Goal: Transaction & Acquisition: Book appointment/travel/reservation

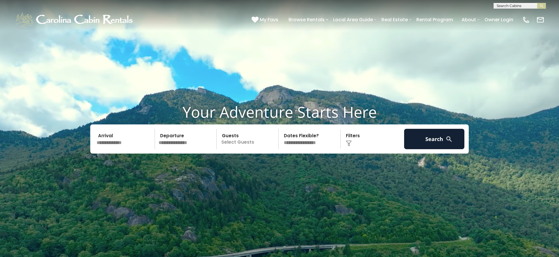
click at [118, 144] on input "text" at bounding box center [125, 139] width 60 height 20
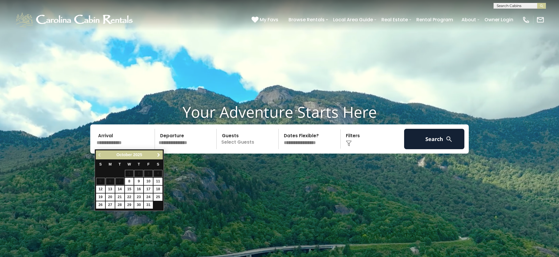
click at [159, 155] on span "Next" at bounding box center [158, 154] width 5 height 5
click at [139, 196] on link "20" at bounding box center [138, 196] width 9 height 7
type input "********"
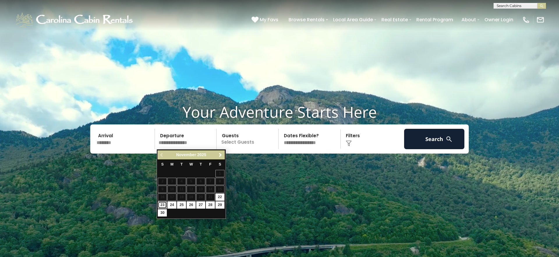
click at [161, 204] on link "23" at bounding box center [162, 204] width 9 height 7
type input "********"
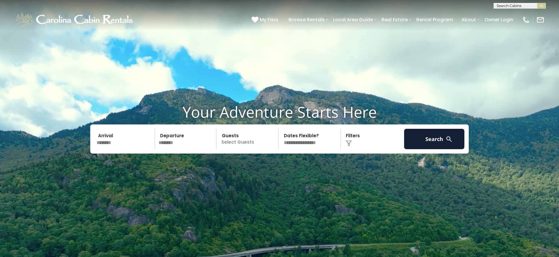
click at [242, 142] on p "Select Guests" at bounding box center [248, 139] width 60 height 20
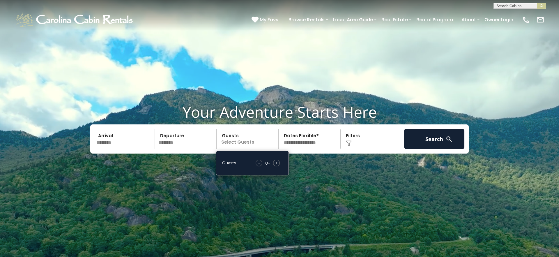
click at [278, 163] on div "+" at bounding box center [276, 162] width 7 height 7
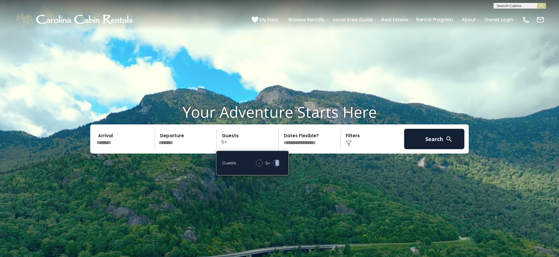
click at [278, 163] on div "+" at bounding box center [276, 162] width 7 height 7
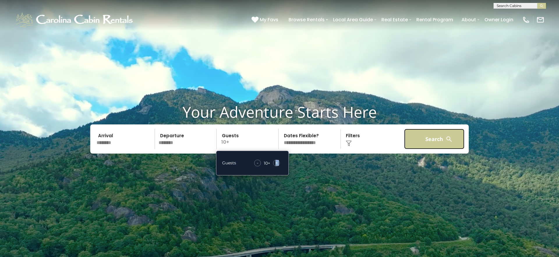
click at [441, 142] on button "Search" at bounding box center [434, 139] width 60 height 20
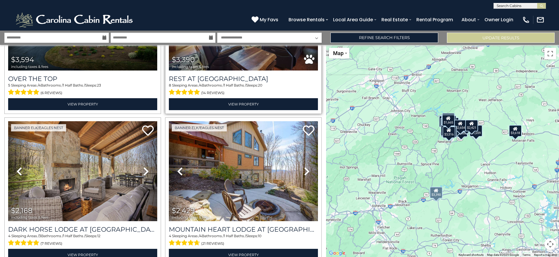
scroll to position [110, 0]
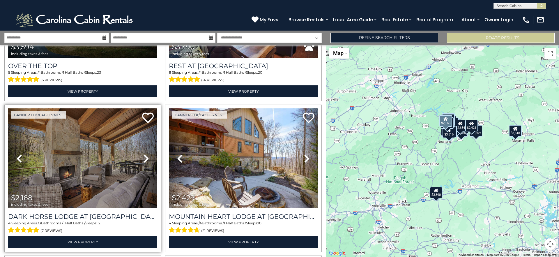
click at [145, 155] on icon at bounding box center [146, 158] width 6 height 9
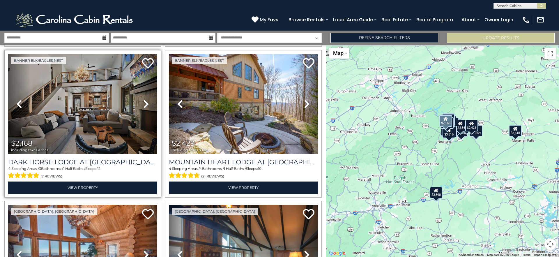
scroll to position [157, 0]
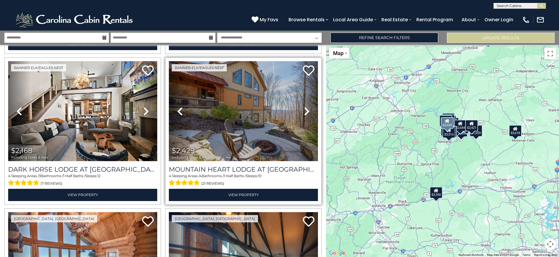
click at [305, 109] on icon at bounding box center [307, 110] width 6 height 9
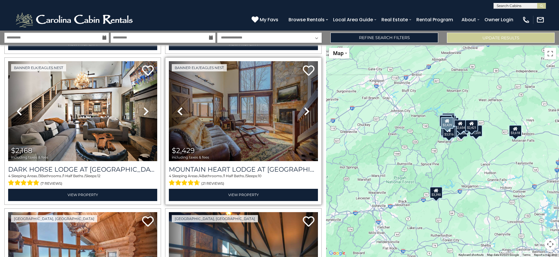
click at [305, 109] on icon at bounding box center [307, 110] width 6 height 9
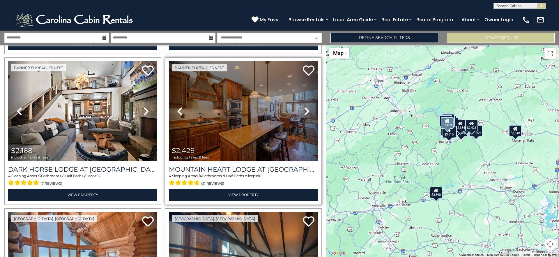
click at [305, 109] on icon at bounding box center [307, 110] width 6 height 9
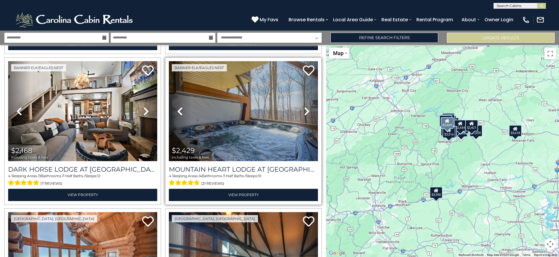
click at [305, 109] on icon at bounding box center [307, 110] width 6 height 9
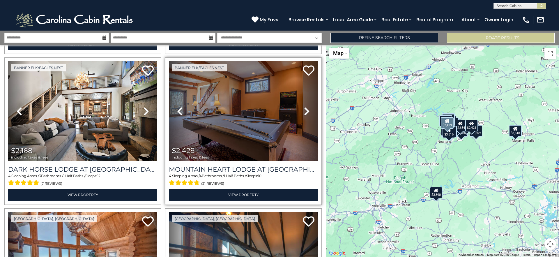
click at [304, 109] on icon at bounding box center [307, 110] width 6 height 9
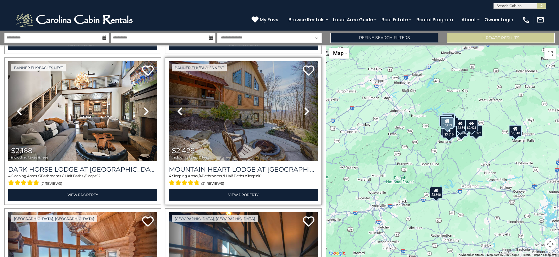
click at [304, 109] on icon at bounding box center [307, 110] width 6 height 9
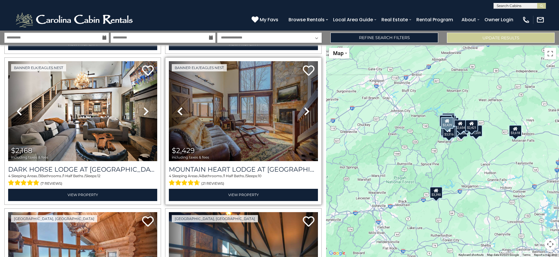
click at [304, 109] on icon at bounding box center [307, 110] width 6 height 9
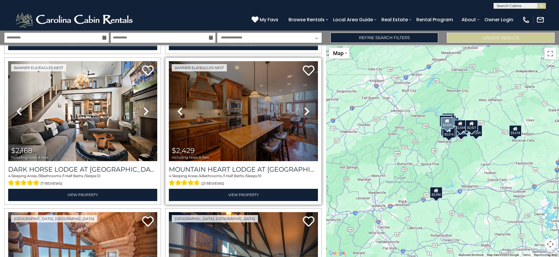
click at [304, 109] on icon at bounding box center [307, 110] width 6 height 9
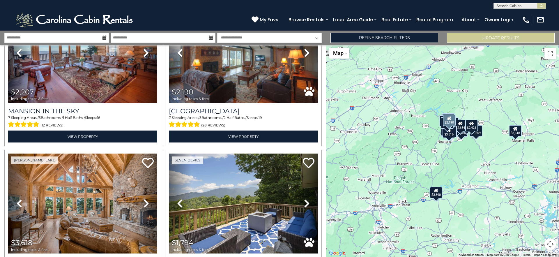
scroll to position [370, 0]
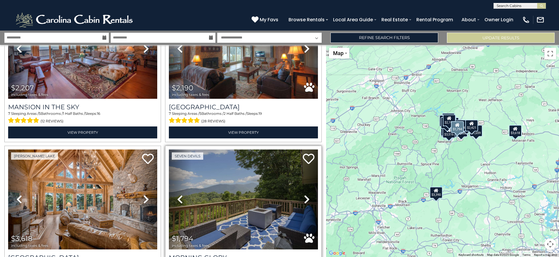
click at [299, 197] on link "Next" at bounding box center [306, 199] width 22 height 100
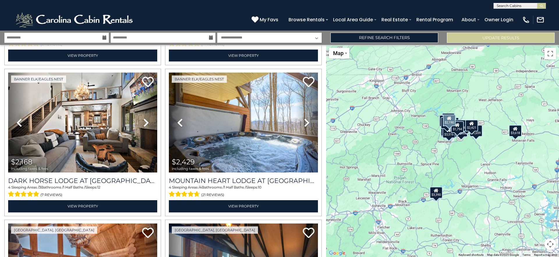
scroll to position [145, 0]
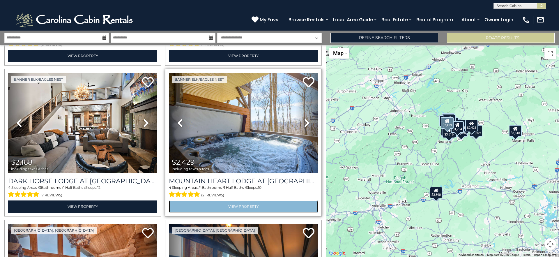
click at [235, 203] on link "View Property" at bounding box center [243, 206] width 149 height 12
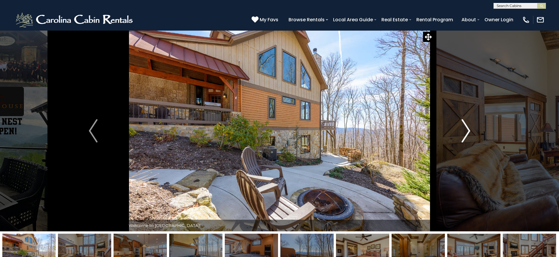
click at [465, 125] on img "Next" at bounding box center [465, 130] width 9 height 23
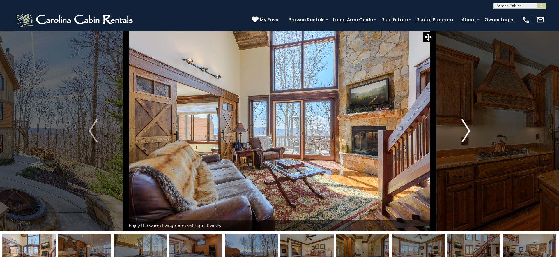
click at [465, 125] on img "Next" at bounding box center [465, 130] width 9 height 23
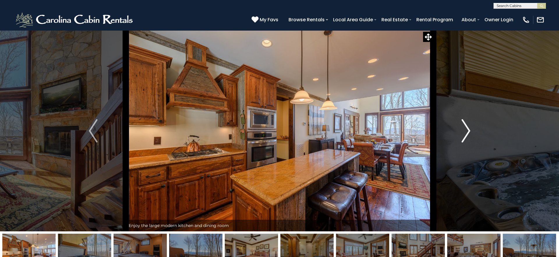
click at [465, 125] on img "Next" at bounding box center [465, 130] width 9 height 23
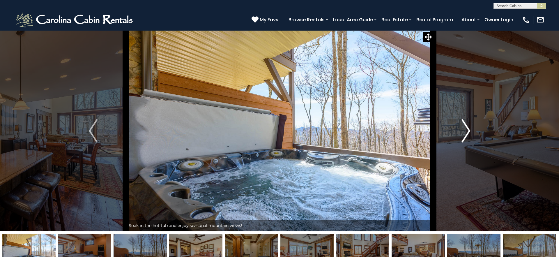
click at [465, 125] on img "Next" at bounding box center [465, 130] width 9 height 23
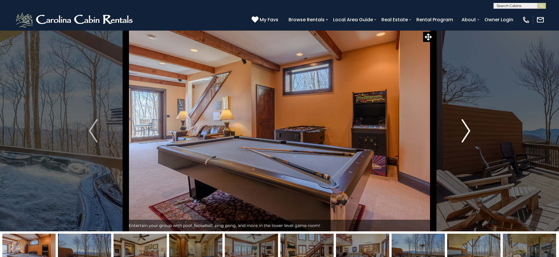
click at [465, 125] on img "Next" at bounding box center [465, 130] width 9 height 23
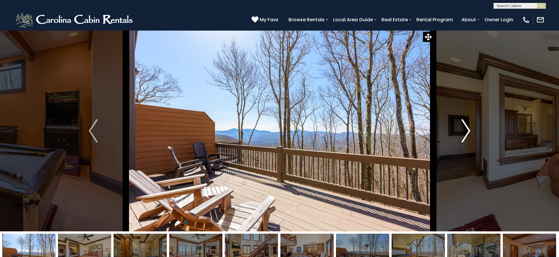
click at [465, 125] on img "Next" at bounding box center [465, 130] width 9 height 23
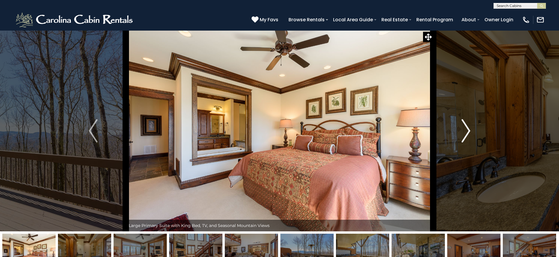
click at [465, 125] on img "Next" at bounding box center [465, 130] width 9 height 23
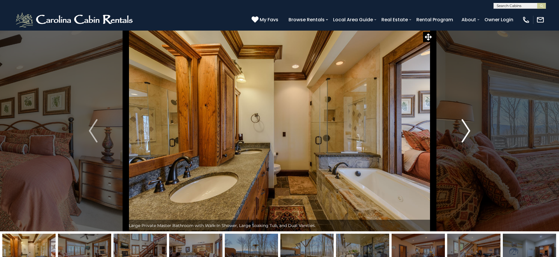
click at [465, 125] on img "Next" at bounding box center [465, 130] width 9 height 23
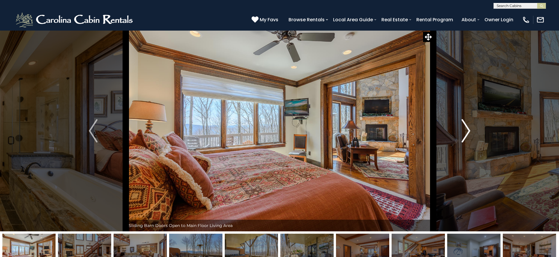
click at [465, 125] on img "Next" at bounding box center [465, 130] width 9 height 23
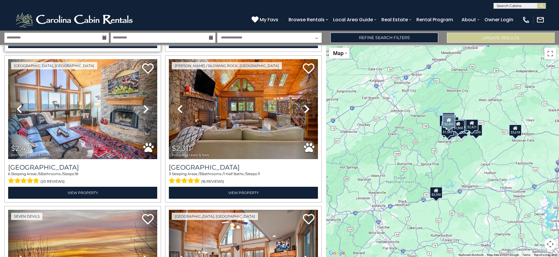
scroll to position [1214, 0]
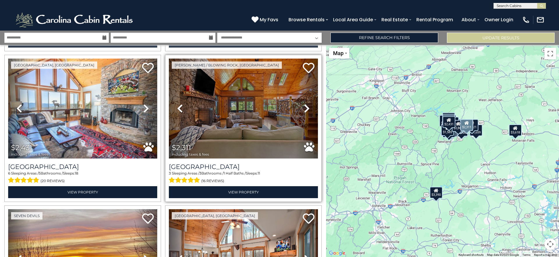
click at [304, 104] on icon at bounding box center [307, 108] width 6 height 9
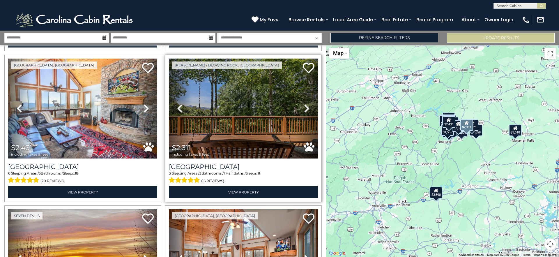
click at [304, 104] on icon at bounding box center [307, 108] width 6 height 9
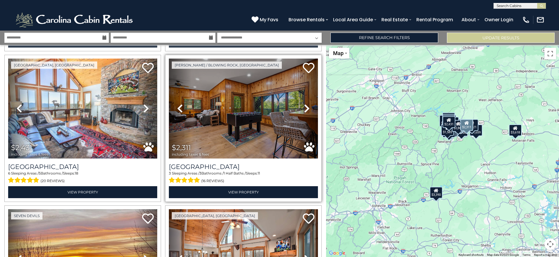
click at [304, 104] on icon at bounding box center [307, 108] width 6 height 9
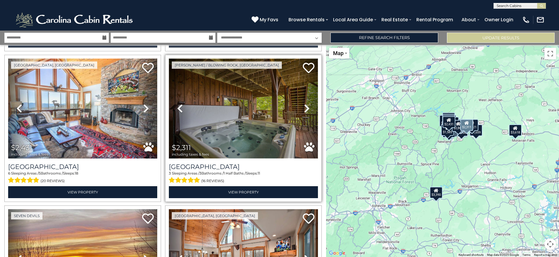
click at [255, 107] on img at bounding box center [243, 108] width 149 height 100
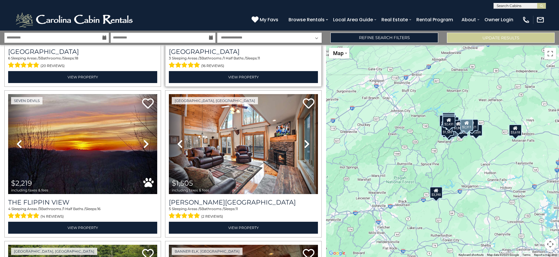
scroll to position [1329, 0]
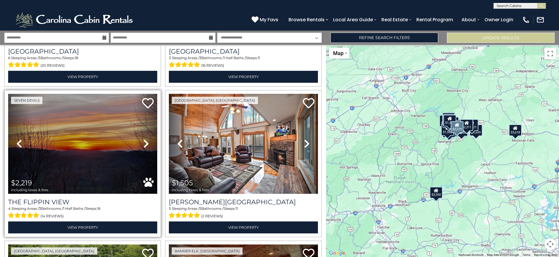
click at [145, 139] on icon at bounding box center [146, 143] width 6 height 9
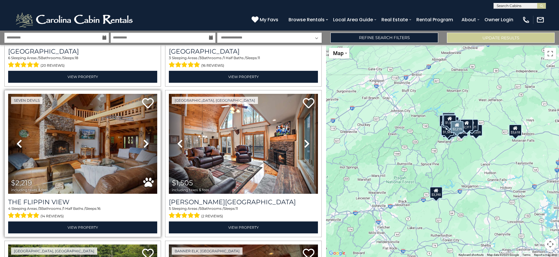
click at [145, 139] on icon at bounding box center [146, 143] width 6 height 9
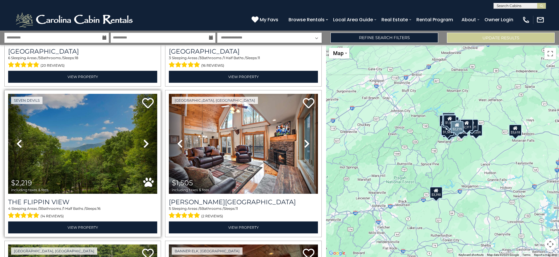
click at [145, 139] on icon at bounding box center [146, 143] width 6 height 9
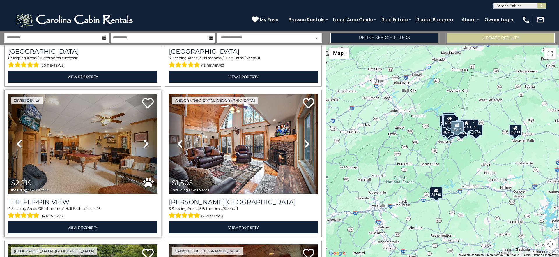
click at [145, 139] on icon at bounding box center [146, 143] width 6 height 9
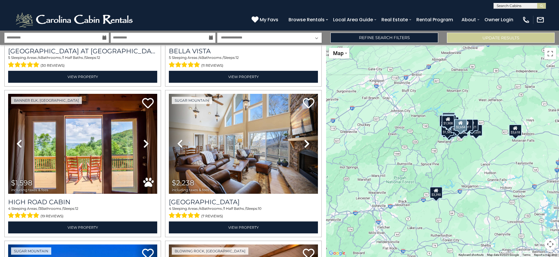
scroll to position [1781, 0]
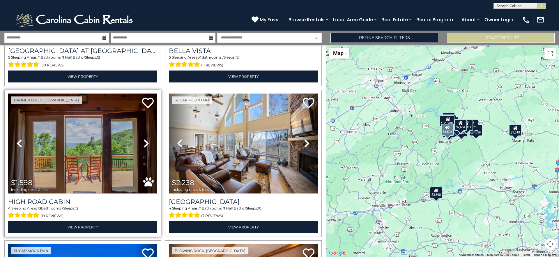
click at [145, 138] on icon at bounding box center [146, 142] width 6 height 9
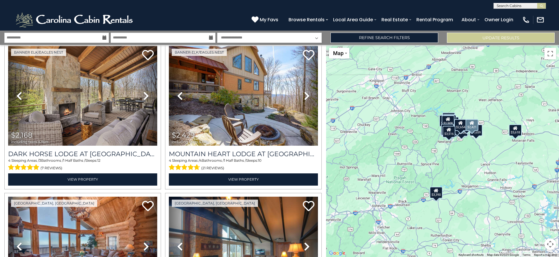
scroll to position [0, 0]
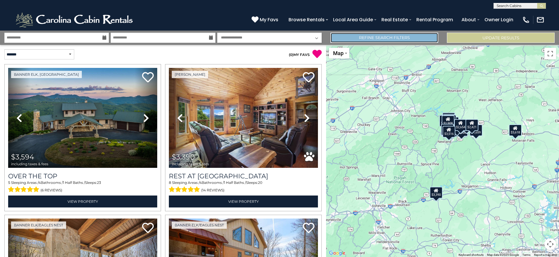
click at [382, 36] on link "Refine Search Filters" at bounding box center [384, 38] width 108 height 10
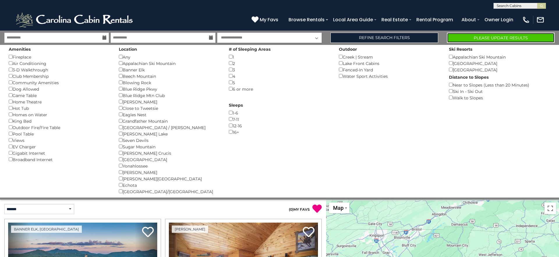
click at [487, 37] on button "Please Update Results" at bounding box center [501, 38] width 108 height 10
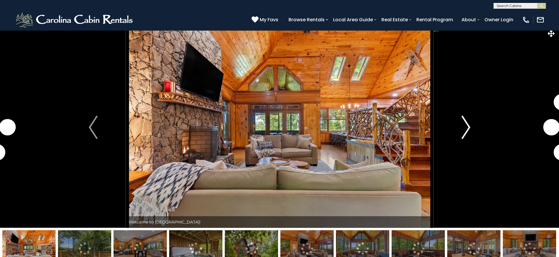
click at [466, 126] on img "Next" at bounding box center [465, 127] width 9 height 23
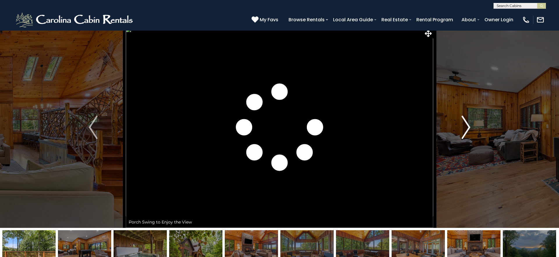
click at [466, 126] on img "Next" at bounding box center [465, 127] width 9 height 23
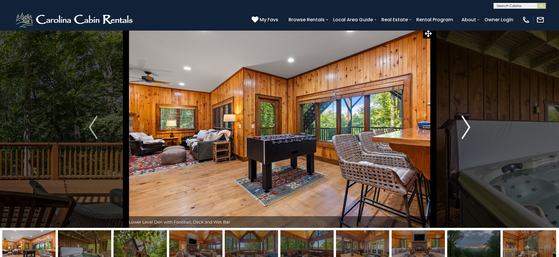
click at [466, 126] on img "Next" at bounding box center [465, 127] width 9 height 23
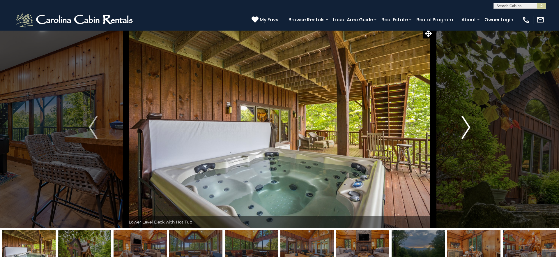
click at [466, 126] on img "Next" at bounding box center [465, 127] width 9 height 23
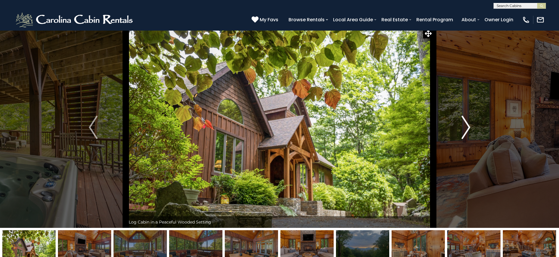
click at [466, 126] on img "Next" at bounding box center [465, 127] width 9 height 23
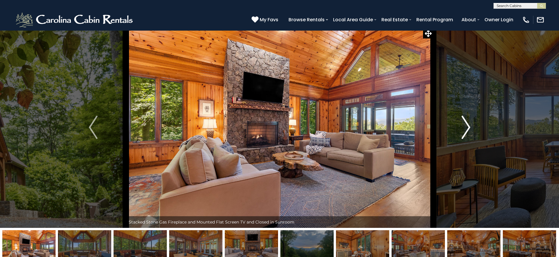
click at [466, 126] on img "Next" at bounding box center [465, 127] width 9 height 23
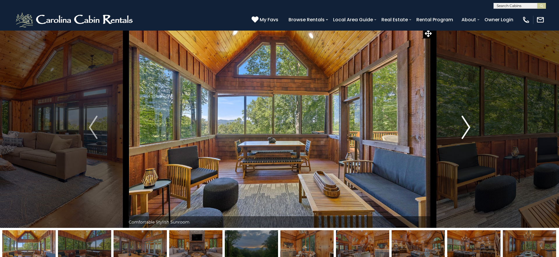
click at [466, 126] on img "Next" at bounding box center [465, 127] width 9 height 23
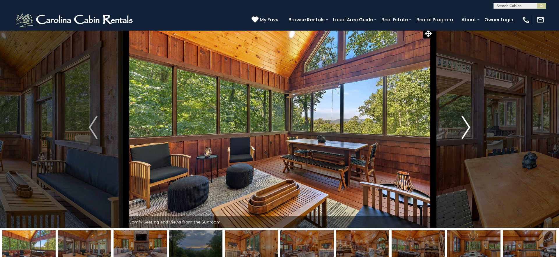
click at [466, 126] on img "Next" at bounding box center [465, 127] width 9 height 23
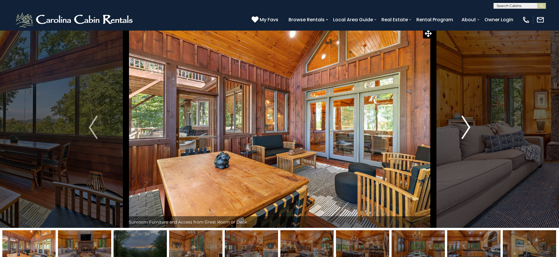
click at [466, 126] on img "Next" at bounding box center [465, 127] width 9 height 23
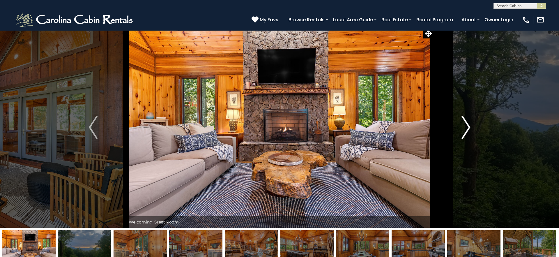
click at [466, 126] on img "Next" at bounding box center [465, 127] width 9 height 23
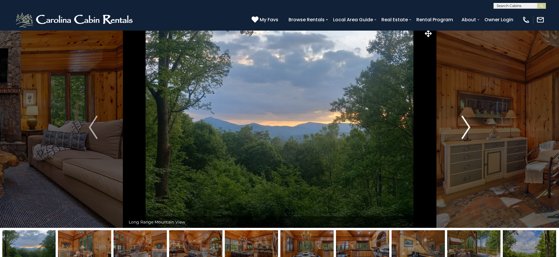
click at [466, 126] on img "Next" at bounding box center [465, 127] width 9 height 23
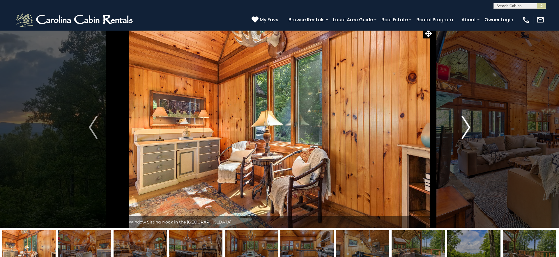
click at [466, 126] on img "Next" at bounding box center [465, 127] width 9 height 23
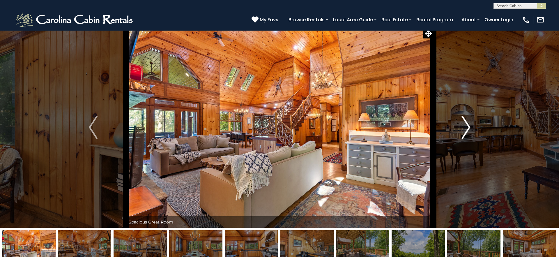
click at [466, 126] on img "Next" at bounding box center [465, 127] width 9 height 23
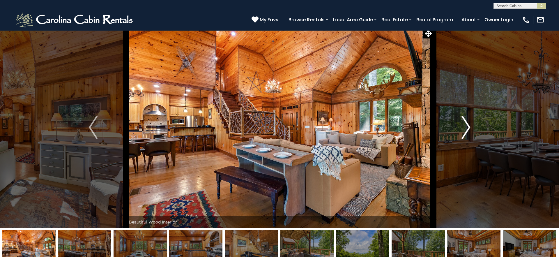
click at [466, 126] on img "Next" at bounding box center [465, 127] width 9 height 23
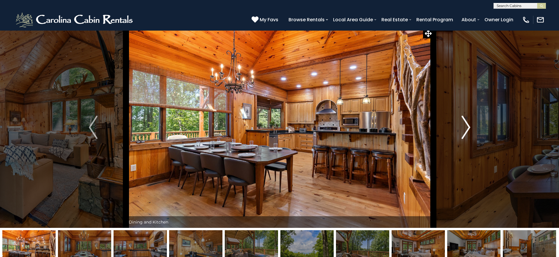
click at [466, 126] on img "Next" at bounding box center [465, 127] width 9 height 23
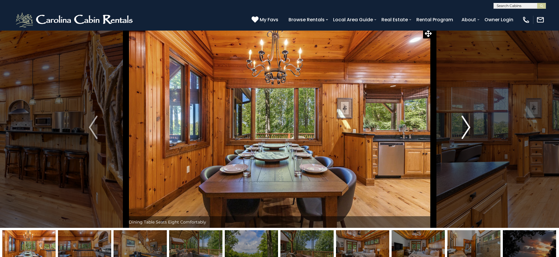
click at [466, 126] on img "Next" at bounding box center [465, 127] width 9 height 23
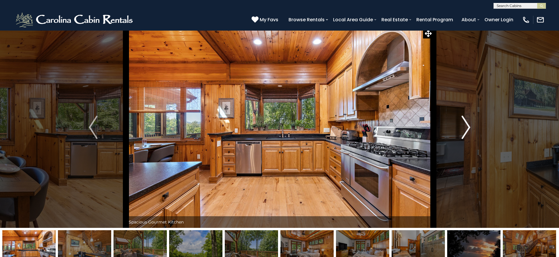
click at [466, 126] on img "Next" at bounding box center [465, 127] width 9 height 23
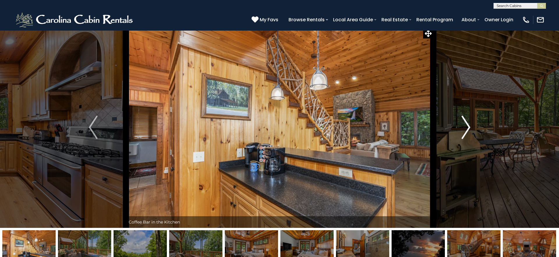
click at [466, 126] on img "Next" at bounding box center [465, 127] width 9 height 23
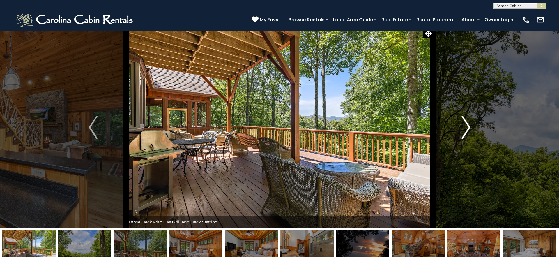
click at [466, 126] on img "Next" at bounding box center [465, 127] width 9 height 23
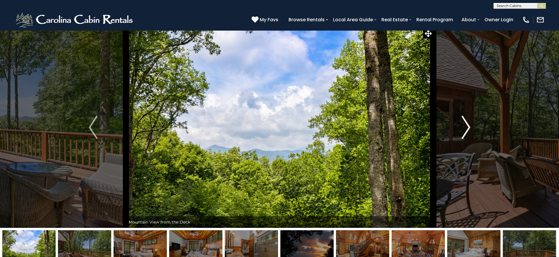
click at [466, 126] on img "Next" at bounding box center [465, 127] width 9 height 23
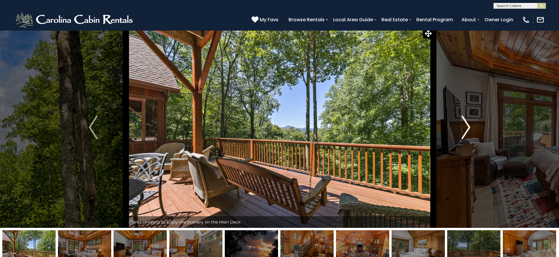
click at [466, 126] on img "Next" at bounding box center [465, 127] width 9 height 23
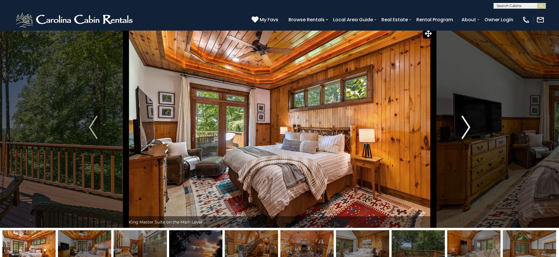
click at [466, 126] on img "Next" at bounding box center [465, 127] width 9 height 23
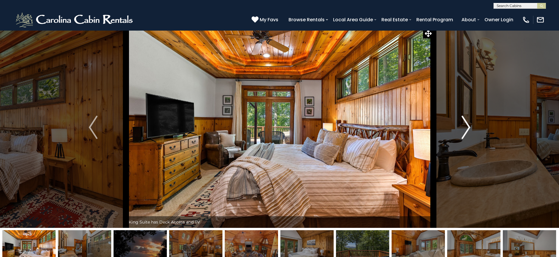
click at [466, 126] on img "Next" at bounding box center [465, 127] width 9 height 23
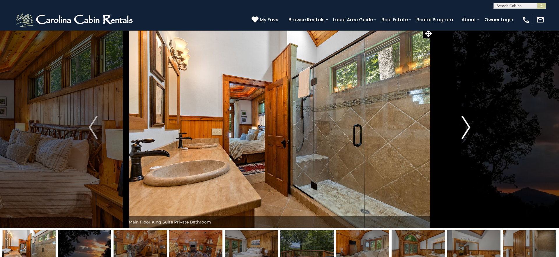
click at [466, 126] on img "Next" at bounding box center [465, 127] width 9 height 23
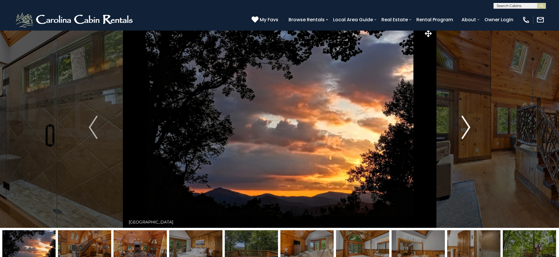
click at [466, 126] on img "Next" at bounding box center [465, 127] width 9 height 23
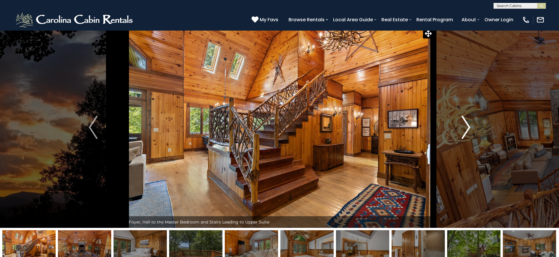
click at [466, 126] on img "Next" at bounding box center [465, 127] width 9 height 23
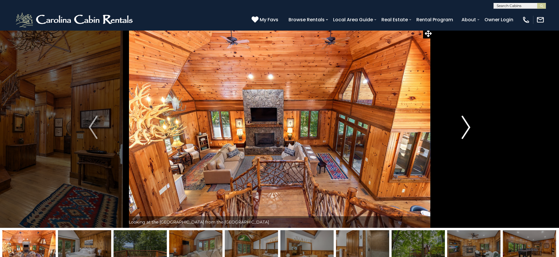
click at [466, 126] on img "Next" at bounding box center [465, 127] width 9 height 23
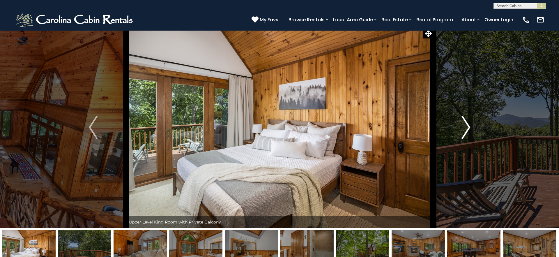
click at [466, 126] on img "Next" at bounding box center [465, 127] width 9 height 23
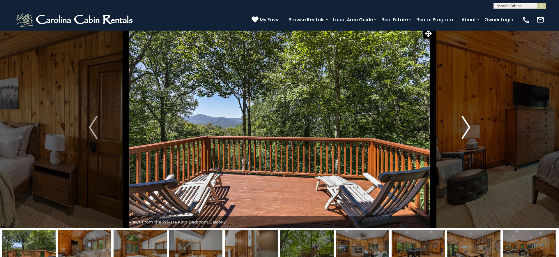
click at [466, 126] on img "Next" at bounding box center [465, 127] width 9 height 23
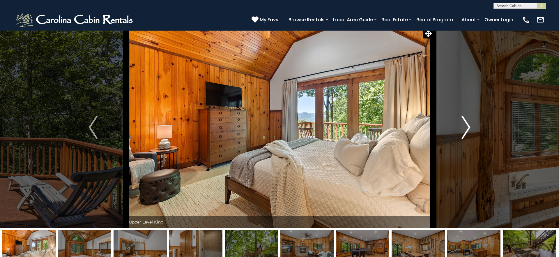
click at [466, 126] on img "Next" at bounding box center [465, 127] width 9 height 23
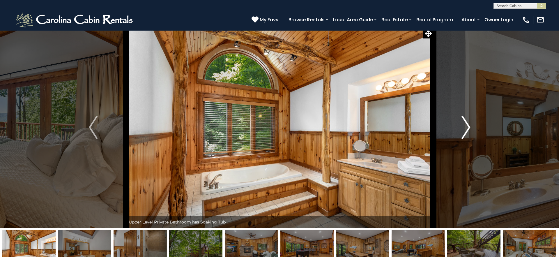
click at [466, 126] on img "Next" at bounding box center [465, 127] width 9 height 23
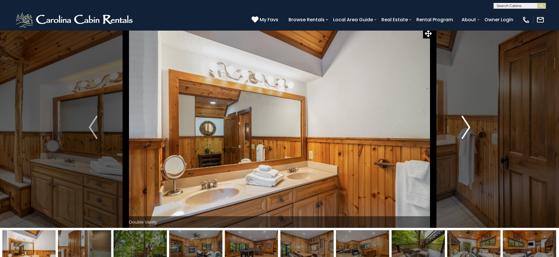
click at [466, 126] on img "Next" at bounding box center [465, 127] width 9 height 23
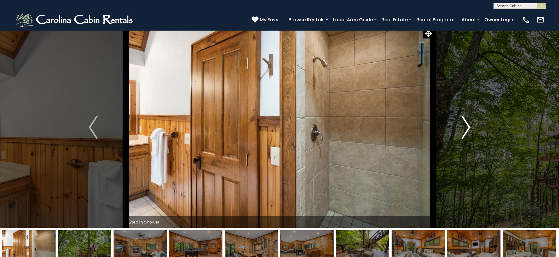
click at [466, 126] on img "Next" at bounding box center [465, 127] width 9 height 23
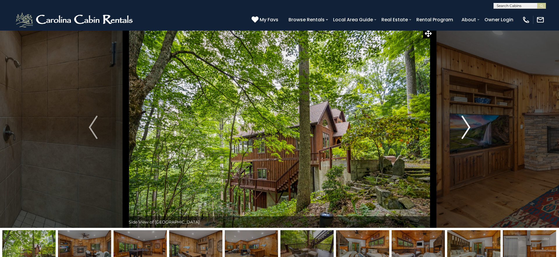
click at [466, 126] on img "Next" at bounding box center [465, 127] width 9 height 23
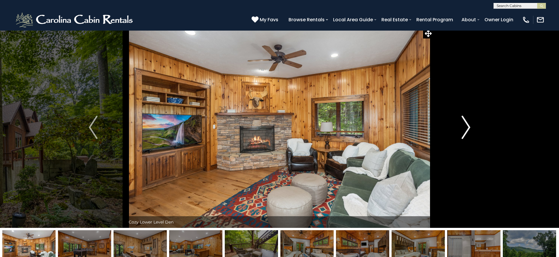
click at [466, 126] on img "Next" at bounding box center [465, 127] width 9 height 23
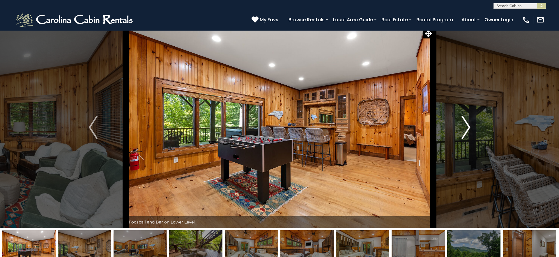
click at [466, 126] on img "Next" at bounding box center [465, 127] width 9 height 23
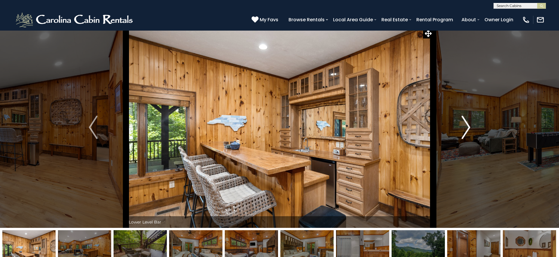
click at [466, 126] on img "Next" at bounding box center [465, 127] width 9 height 23
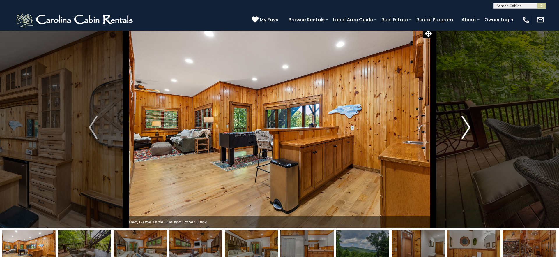
click at [466, 126] on img "Next" at bounding box center [465, 127] width 9 height 23
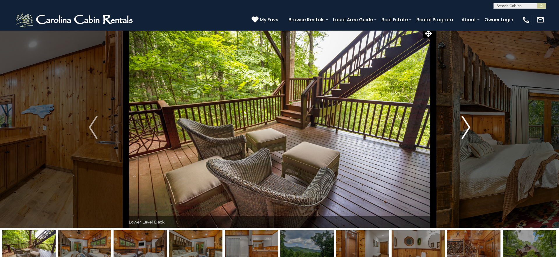
click at [466, 126] on img "Next" at bounding box center [465, 127] width 9 height 23
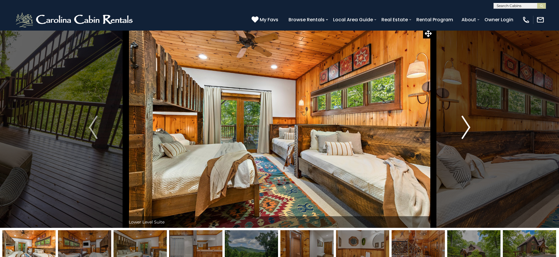
click at [466, 126] on img "Next" at bounding box center [465, 127] width 9 height 23
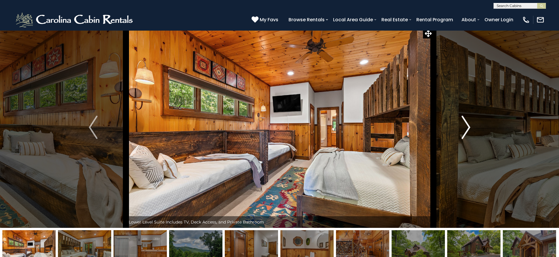
click at [466, 126] on img "Next" at bounding box center [465, 127] width 9 height 23
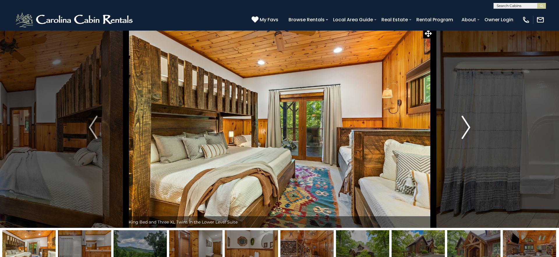
click at [466, 126] on img "Next" at bounding box center [465, 127] width 9 height 23
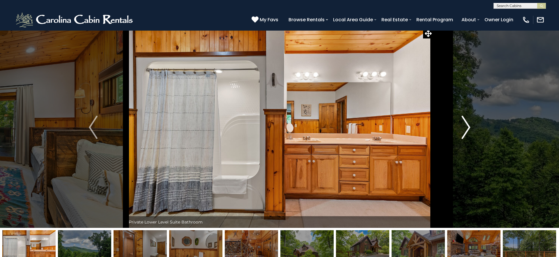
click at [466, 126] on img "Next" at bounding box center [465, 127] width 9 height 23
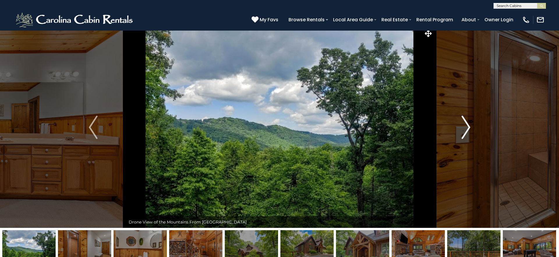
click at [466, 126] on img "Next" at bounding box center [465, 127] width 9 height 23
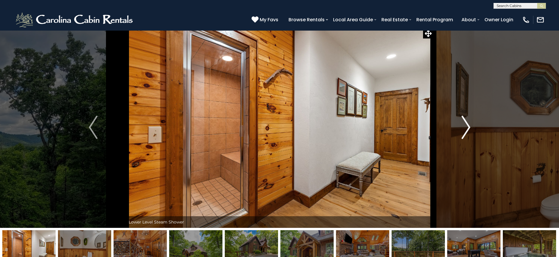
click at [466, 126] on img "Next" at bounding box center [465, 127] width 9 height 23
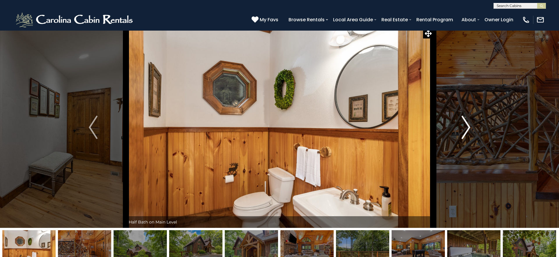
click at [466, 126] on img "Next" at bounding box center [465, 127] width 9 height 23
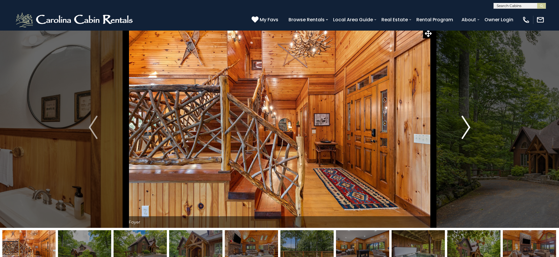
click at [466, 126] on img "Next" at bounding box center [465, 127] width 9 height 23
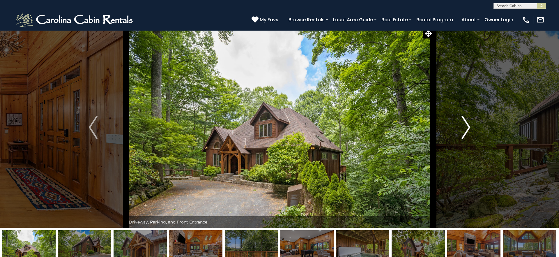
click at [466, 126] on img "Next" at bounding box center [465, 127] width 9 height 23
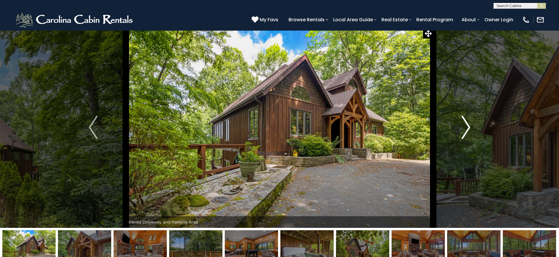
click at [466, 126] on img "Next" at bounding box center [465, 127] width 9 height 23
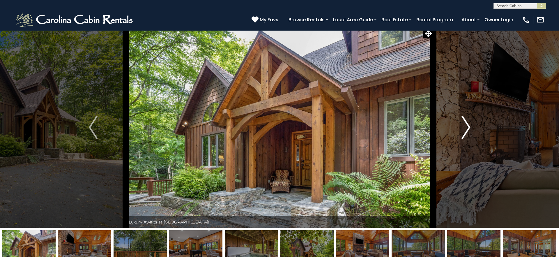
click at [466, 126] on img "Next" at bounding box center [465, 127] width 9 height 23
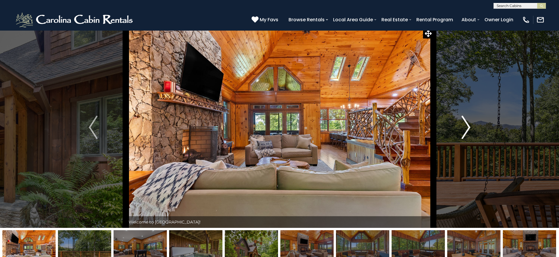
click at [466, 126] on img "Next" at bounding box center [465, 127] width 9 height 23
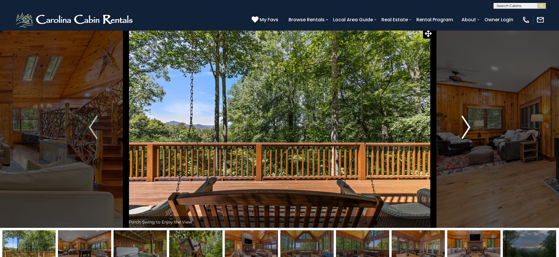
click at [466, 126] on img "Next" at bounding box center [465, 127] width 9 height 23
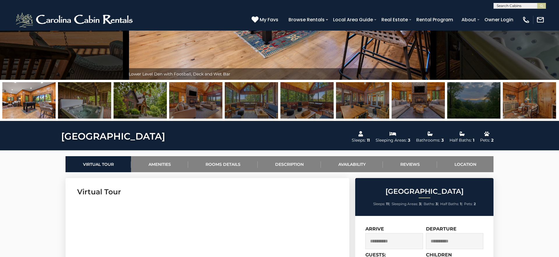
scroll to position [149, 0]
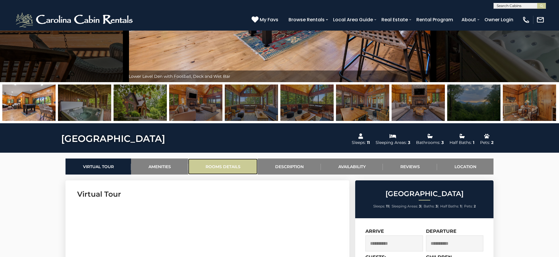
click at [222, 164] on link "Rooms Details" at bounding box center [223, 166] width 70 height 16
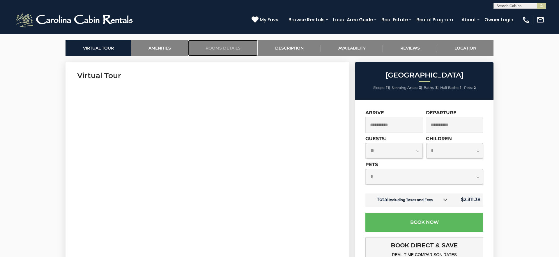
scroll to position [0, 0]
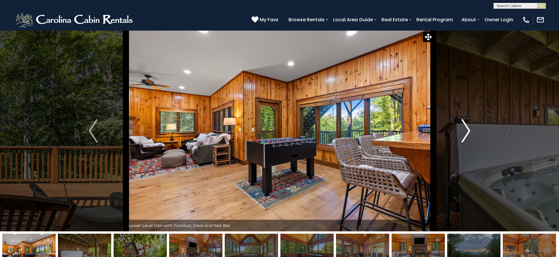
click at [468, 135] on img "Next" at bounding box center [465, 130] width 9 height 23
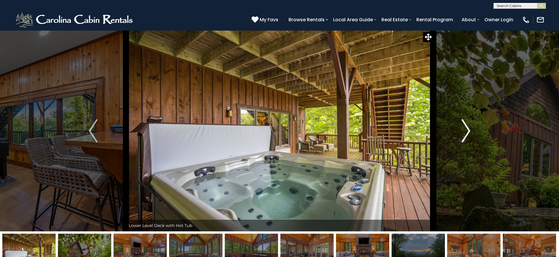
click at [468, 135] on img "Next" at bounding box center [465, 130] width 9 height 23
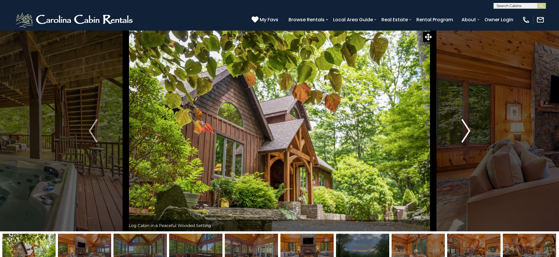
click at [468, 135] on img "Next" at bounding box center [465, 130] width 9 height 23
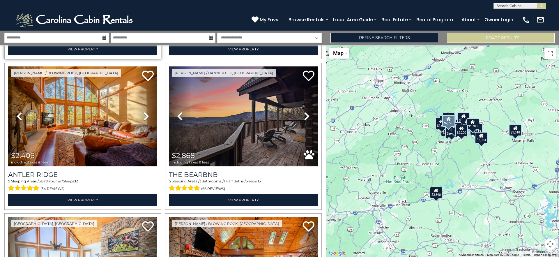
scroll to position [303, 0]
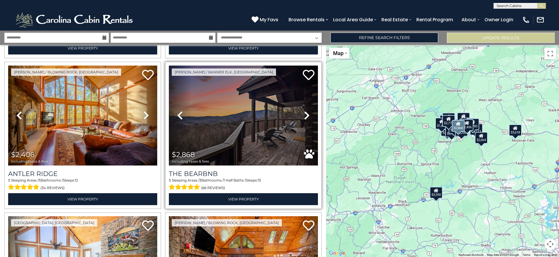
click at [304, 114] on icon at bounding box center [307, 115] width 6 height 9
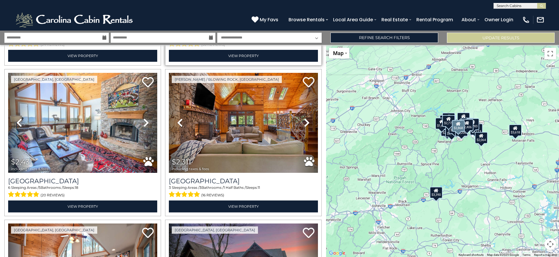
scroll to position [449, 0]
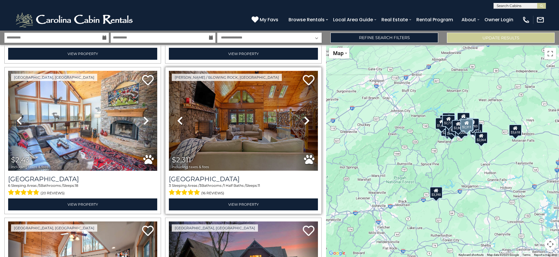
click at [223, 121] on img at bounding box center [243, 121] width 149 height 100
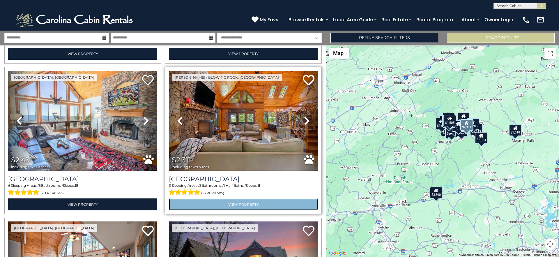
click at [238, 201] on link "View Property" at bounding box center [243, 204] width 149 height 12
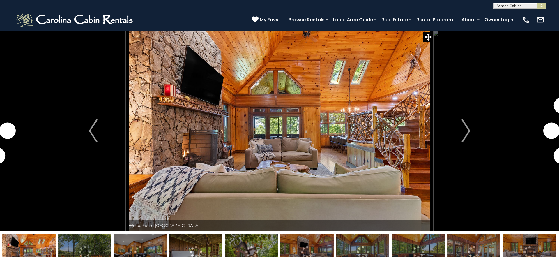
click at [466, 130] on img "Next" at bounding box center [465, 130] width 9 height 23
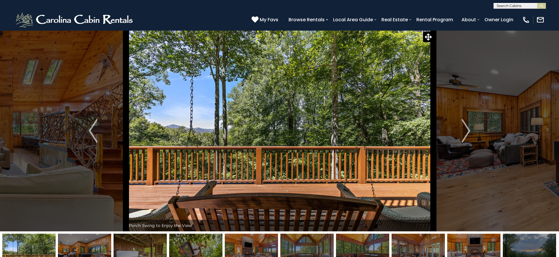
click at [466, 130] on img "Next" at bounding box center [465, 130] width 9 height 23
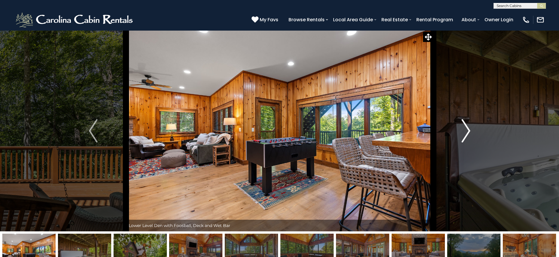
click at [467, 128] on img "Next" at bounding box center [465, 130] width 9 height 23
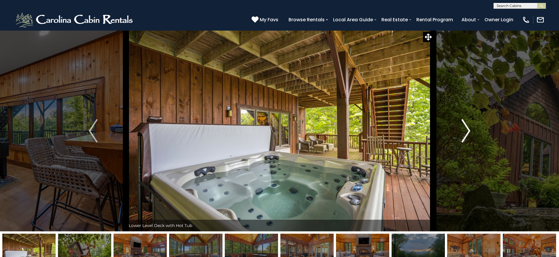
click at [467, 128] on img "Next" at bounding box center [465, 130] width 9 height 23
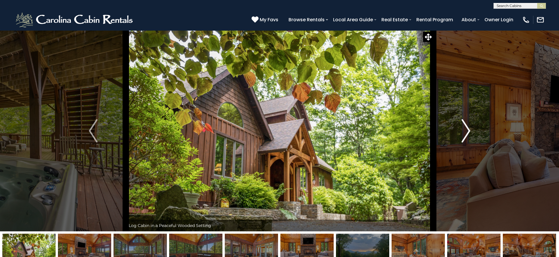
click at [467, 128] on img "Next" at bounding box center [465, 130] width 9 height 23
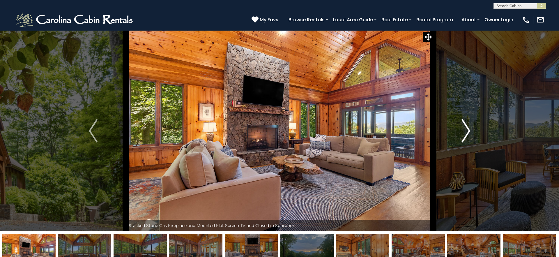
click at [467, 128] on img "Next" at bounding box center [465, 130] width 9 height 23
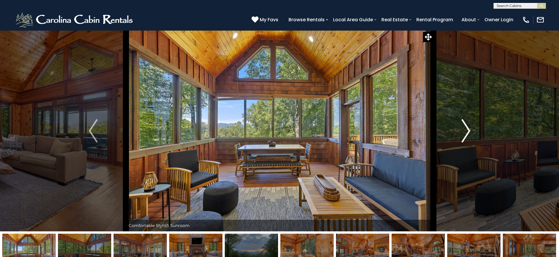
click at [467, 128] on img "Next" at bounding box center [465, 130] width 9 height 23
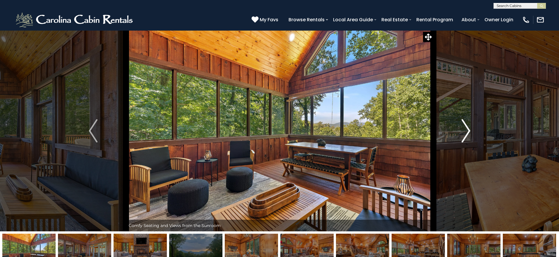
click at [467, 128] on img "Next" at bounding box center [465, 130] width 9 height 23
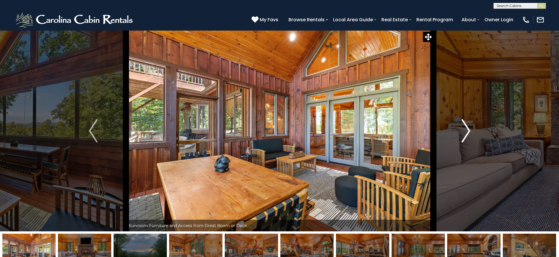
click at [467, 128] on img "Next" at bounding box center [465, 130] width 9 height 23
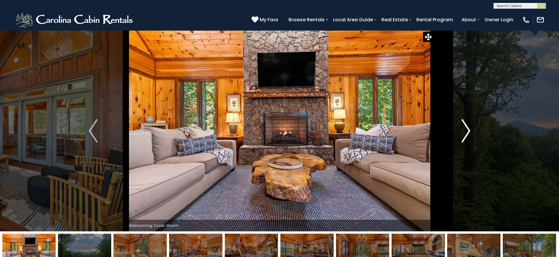
click at [467, 128] on img "Next" at bounding box center [465, 130] width 9 height 23
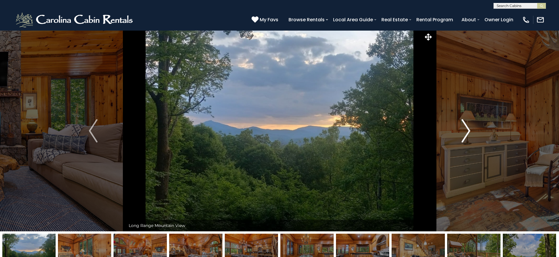
click at [467, 128] on img "Next" at bounding box center [465, 130] width 9 height 23
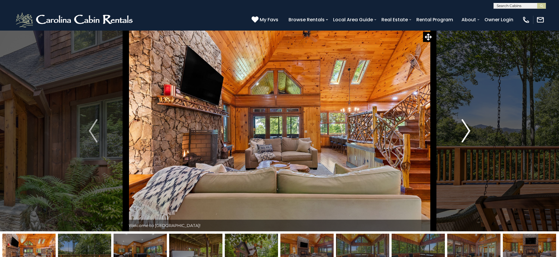
click at [473, 126] on button "Next" at bounding box center [465, 130] width 65 height 201
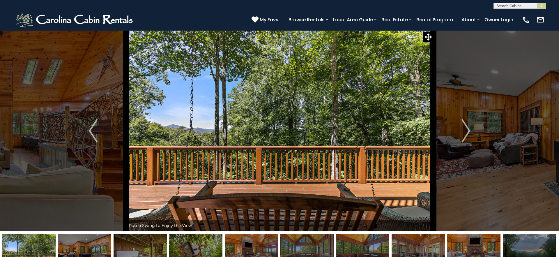
click at [484, 244] on img at bounding box center [473, 251] width 53 height 36
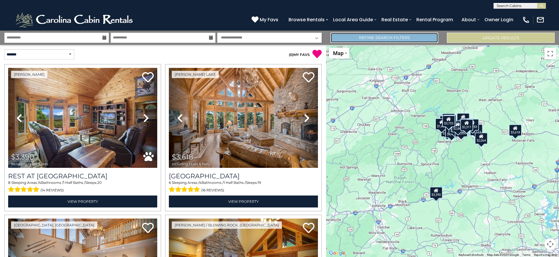
click at [399, 38] on link "Refine Search Filters" at bounding box center [384, 38] width 108 height 10
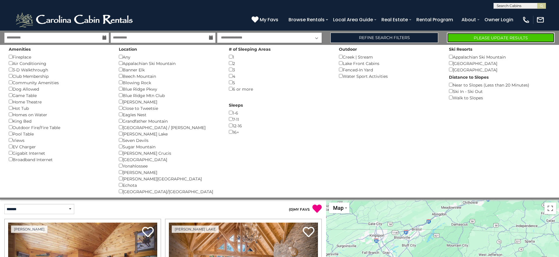
click at [525, 35] on button "Please Update Results" at bounding box center [501, 38] width 108 height 10
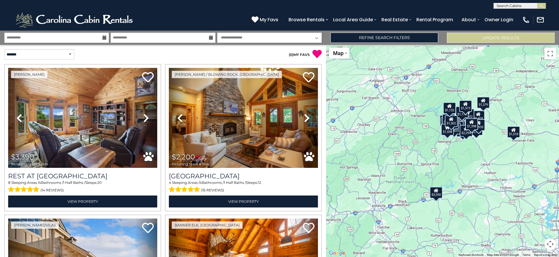
scroll to position [1, 0]
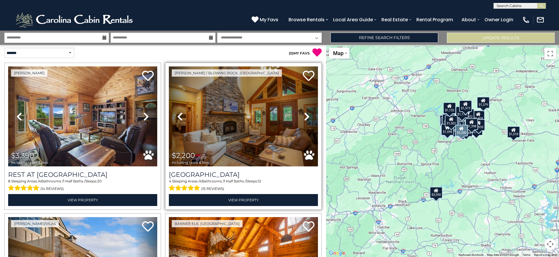
click at [306, 118] on icon at bounding box center [307, 116] width 6 height 9
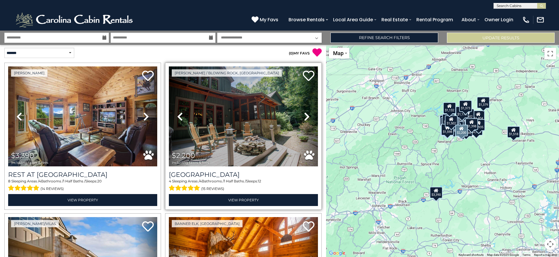
click at [306, 118] on icon at bounding box center [307, 116] width 6 height 9
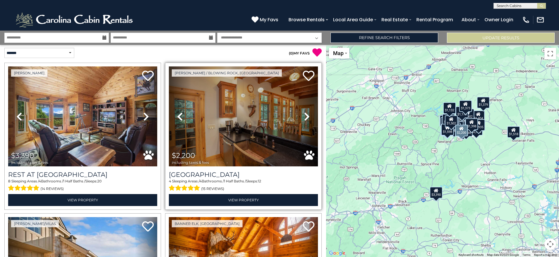
click at [306, 118] on icon at bounding box center [307, 116] width 6 height 9
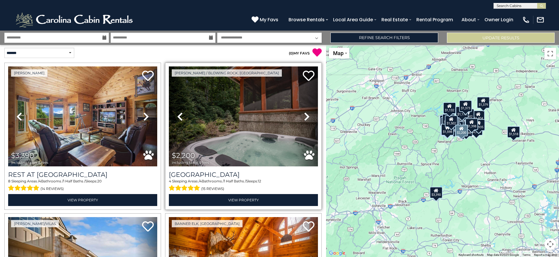
click at [306, 118] on icon at bounding box center [307, 116] width 6 height 9
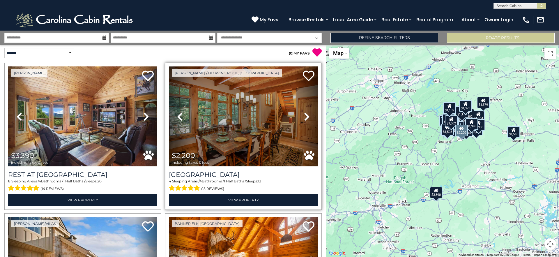
click at [306, 118] on icon at bounding box center [307, 116] width 6 height 9
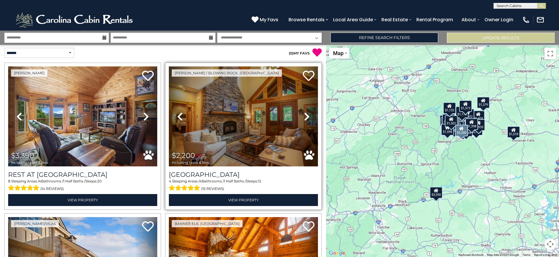
click at [306, 118] on icon at bounding box center [307, 116] width 6 height 9
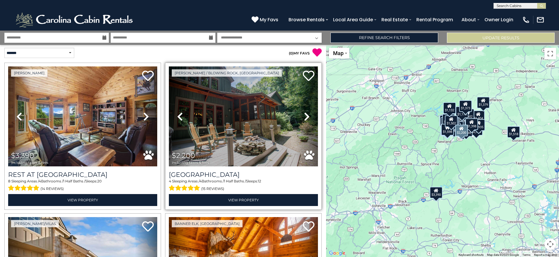
click at [306, 118] on icon at bounding box center [307, 116] width 6 height 9
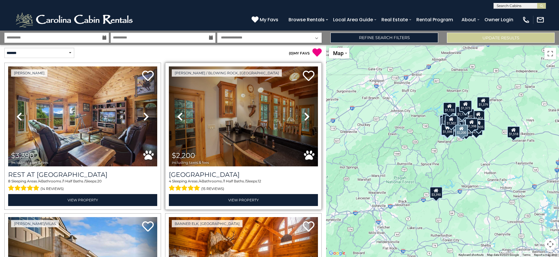
click at [306, 118] on icon at bounding box center [307, 116] width 6 height 9
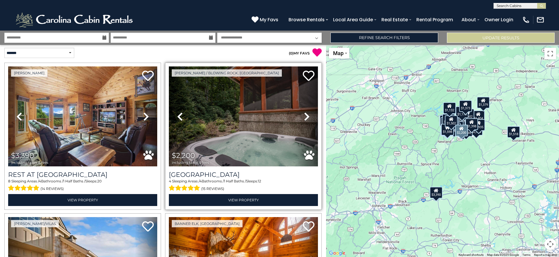
click at [306, 118] on icon at bounding box center [307, 116] width 6 height 9
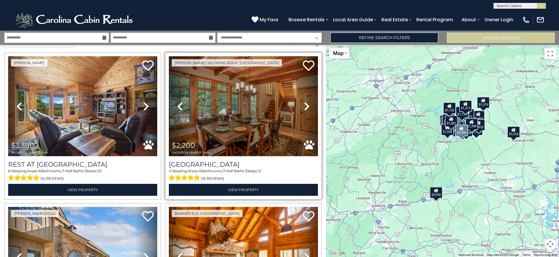
scroll to position [14, 0]
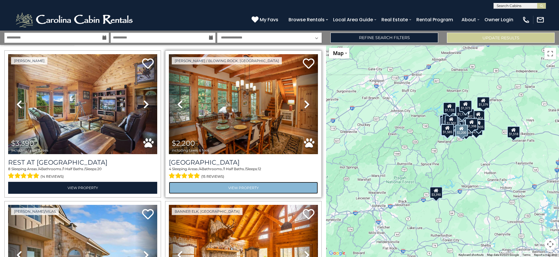
click at [234, 185] on link "View Property" at bounding box center [243, 188] width 149 height 12
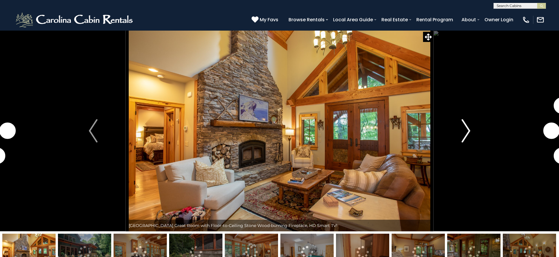
click at [466, 132] on img "Next" at bounding box center [465, 130] width 9 height 23
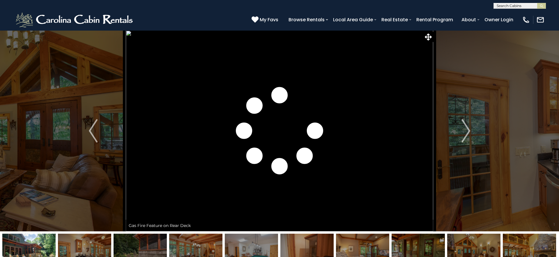
scroll to position [0, 0]
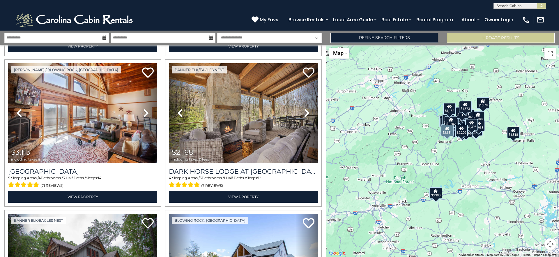
scroll to position [457, 0]
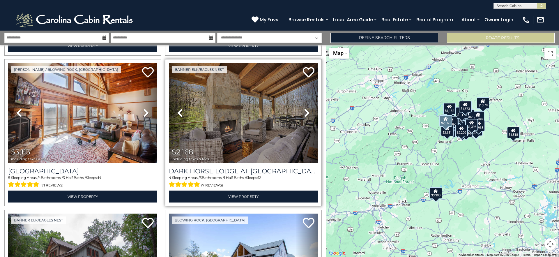
click at [306, 110] on icon at bounding box center [307, 112] width 6 height 9
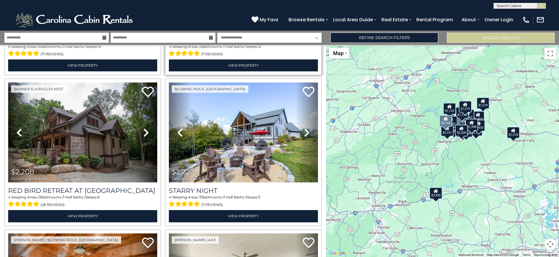
scroll to position [589, 0]
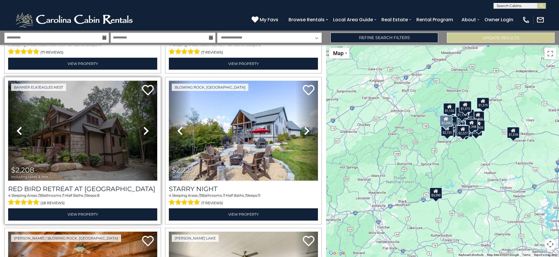
click at [144, 129] on icon at bounding box center [146, 130] width 6 height 9
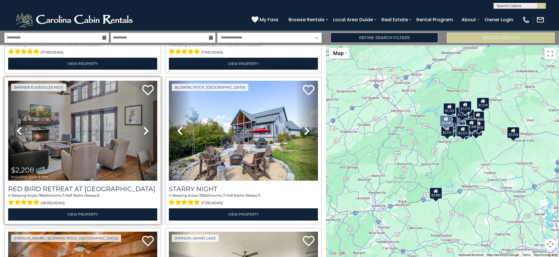
click at [144, 129] on icon at bounding box center [146, 130] width 6 height 9
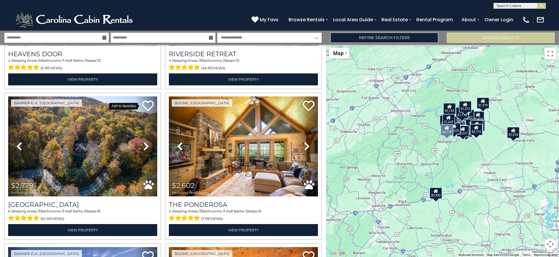
scroll to position [1327, 0]
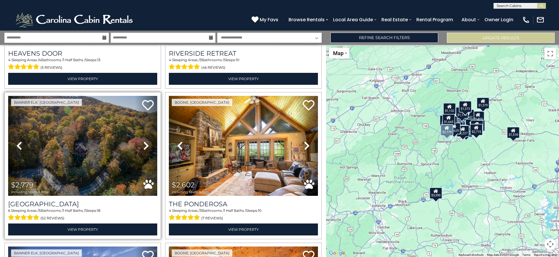
click at [145, 141] on icon at bounding box center [146, 145] width 6 height 9
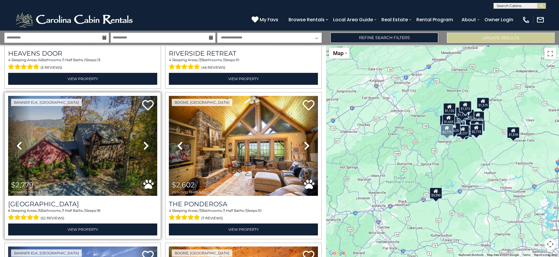
click at [145, 141] on icon at bounding box center [146, 145] width 6 height 9
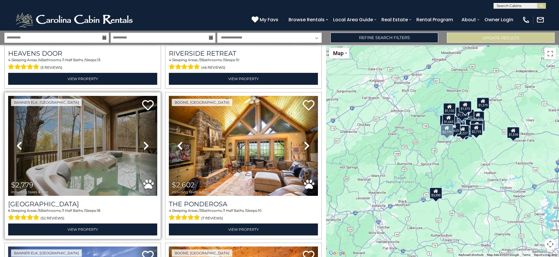
click at [145, 141] on icon at bounding box center [146, 145] width 6 height 9
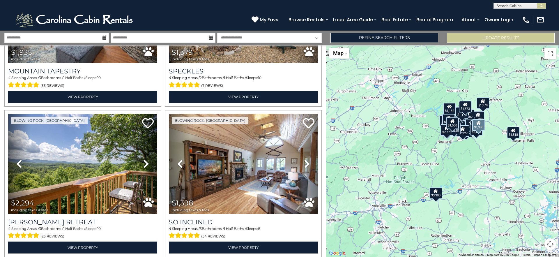
scroll to position [1761, 0]
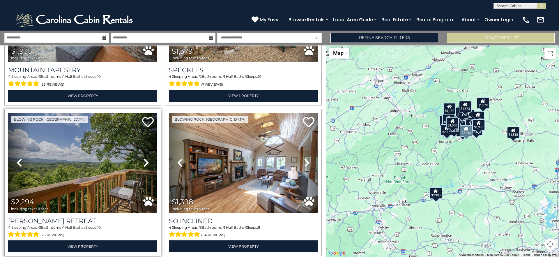
click at [145, 158] on icon at bounding box center [146, 162] width 6 height 9
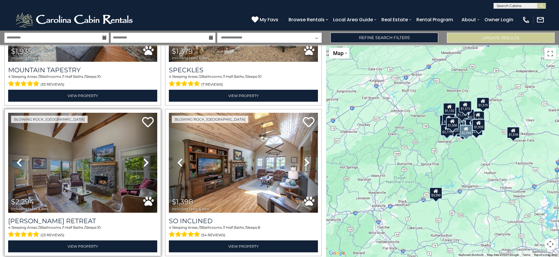
click at [145, 158] on icon at bounding box center [146, 162] width 6 height 9
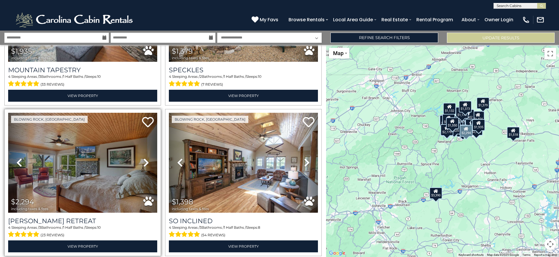
click at [145, 158] on icon at bounding box center [146, 162] width 6 height 9
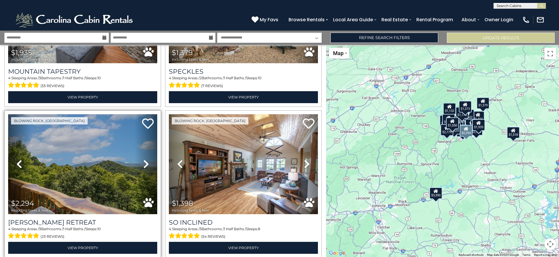
click at [145, 159] on icon at bounding box center [146, 163] width 6 height 9
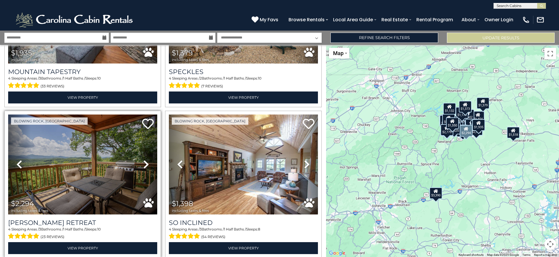
scroll to position [1762, 0]
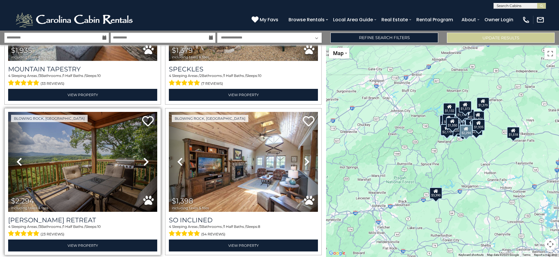
click at [145, 157] on icon at bounding box center [146, 161] width 6 height 9
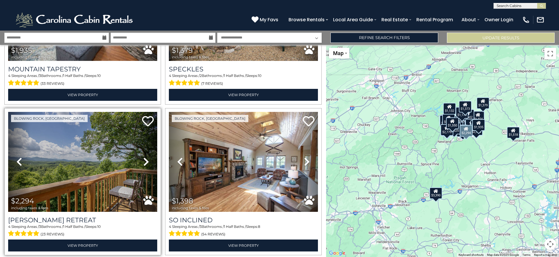
click at [145, 157] on icon at bounding box center [146, 161] width 6 height 9
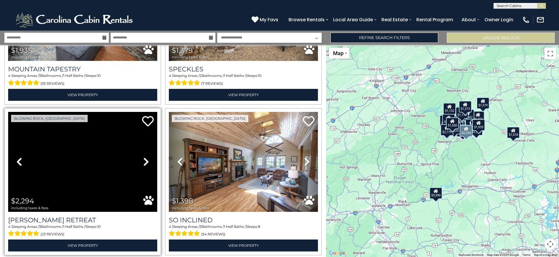
click at [145, 157] on icon at bounding box center [146, 161] width 6 height 9
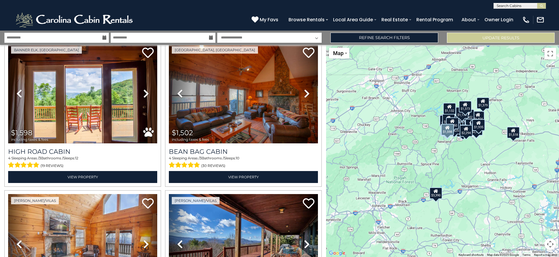
scroll to position [1981, 0]
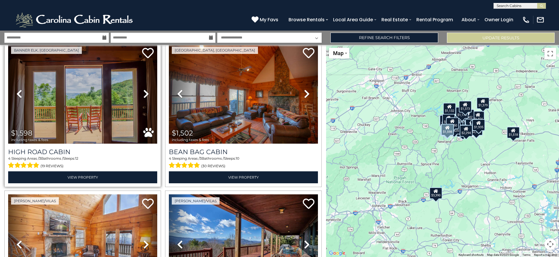
click at [146, 89] on icon at bounding box center [146, 93] width 6 height 9
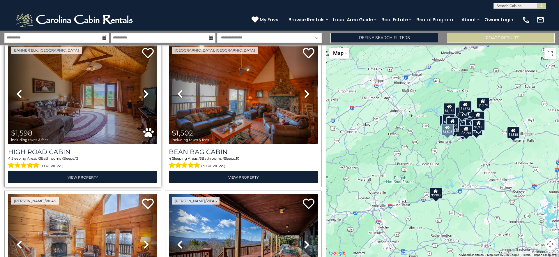
click at [146, 89] on icon at bounding box center [146, 93] width 6 height 9
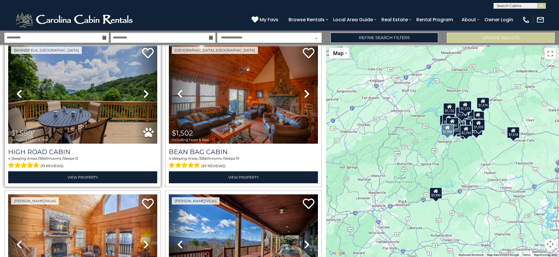
click at [146, 89] on icon at bounding box center [146, 93] width 6 height 9
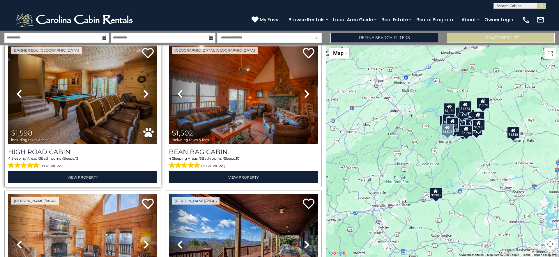
click at [146, 89] on icon at bounding box center [146, 93] width 6 height 9
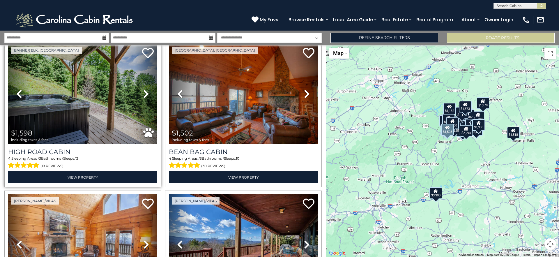
click at [146, 89] on icon at bounding box center [146, 93] width 6 height 9
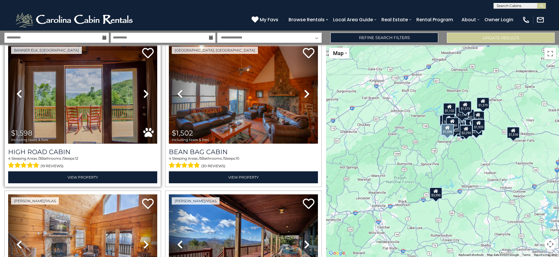
click at [146, 89] on icon at bounding box center [146, 93] width 6 height 9
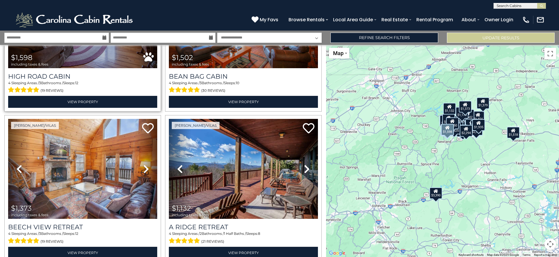
scroll to position [2086, 0]
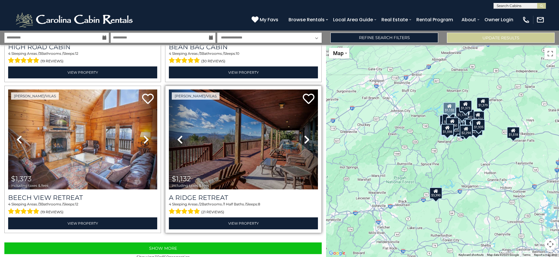
click at [306, 135] on icon at bounding box center [307, 139] width 6 height 9
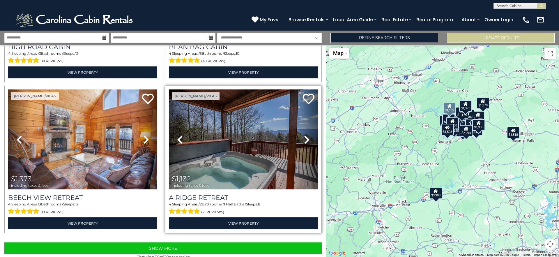
click at [306, 135] on icon at bounding box center [307, 139] width 6 height 9
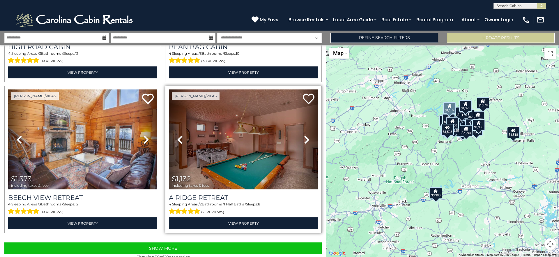
click at [306, 135] on icon at bounding box center [307, 139] width 6 height 9
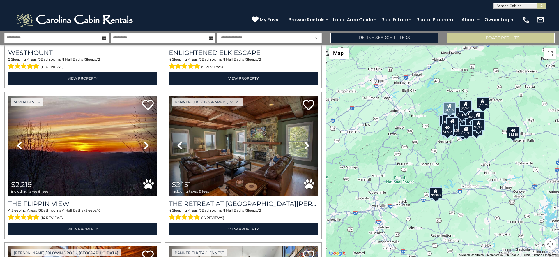
scroll to position [0, 0]
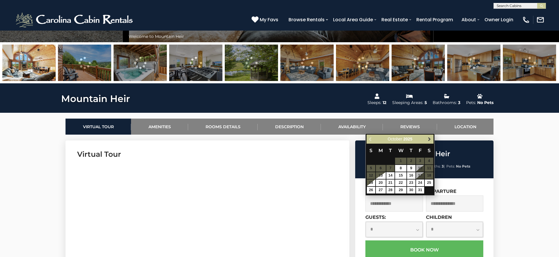
click at [429, 139] on span "Next" at bounding box center [429, 139] width 5 height 5
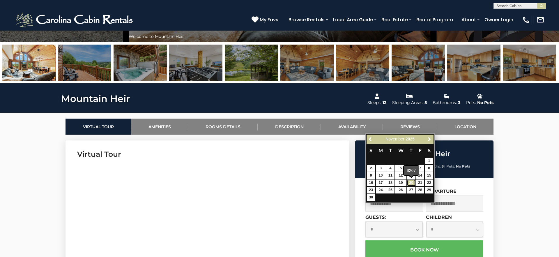
click at [412, 183] on link "20" at bounding box center [411, 182] width 8 height 7
type input "**********"
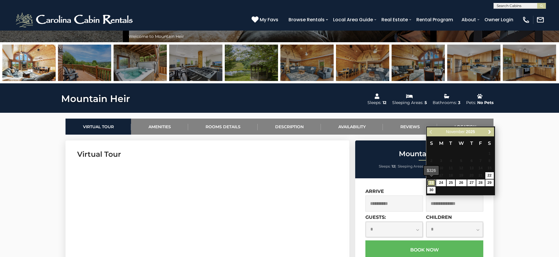
click at [433, 183] on link "23" at bounding box center [431, 182] width 8 height 7
type input "**********"
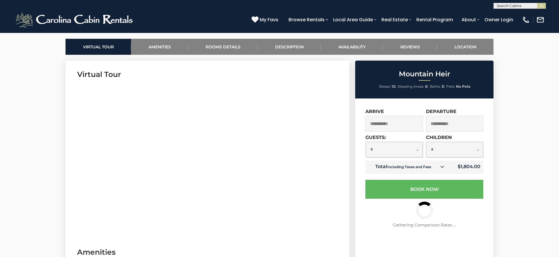
scroll to position [277, 0]
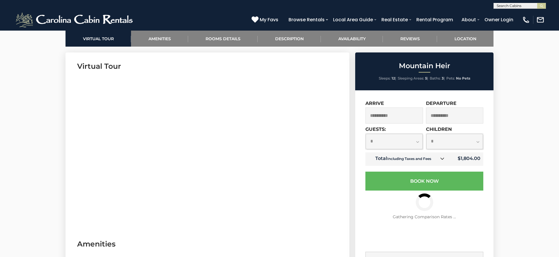
click at [417, 143] on select "**********" at bounding box center [393, 141] width 57 height 15
select select "*"
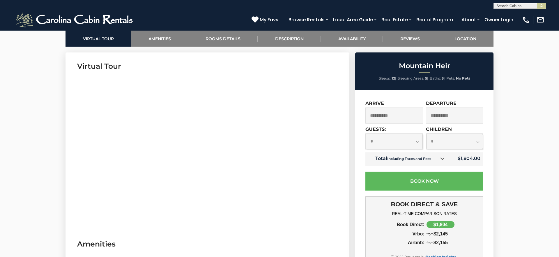
click at [444, 142] on select "**********" at bounding box center [454, 141] width 57 height 15
select select "*"
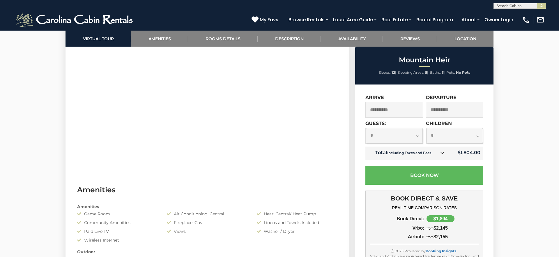
scroll to position [332, 0]
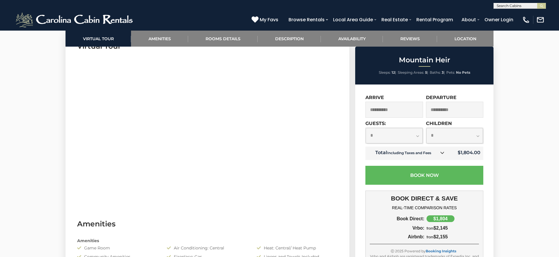
scroll to position [0, 0]
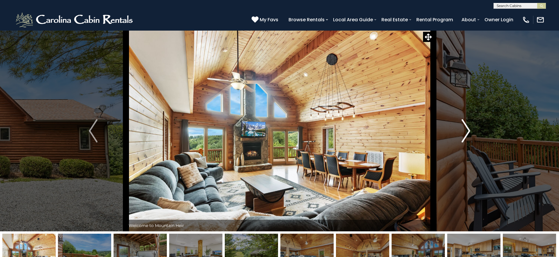
click at [470, 129] on button "Next" at bounding box center [465, 130] width 65 height 201
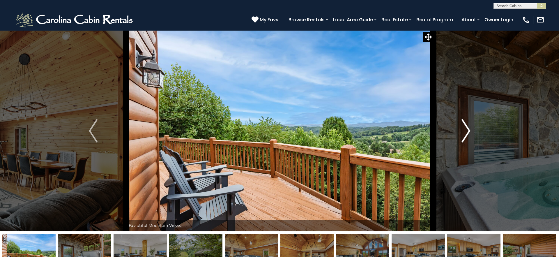
click at [468, 129] on img "Next" at bounding box center [465, 130] width 9 height 23
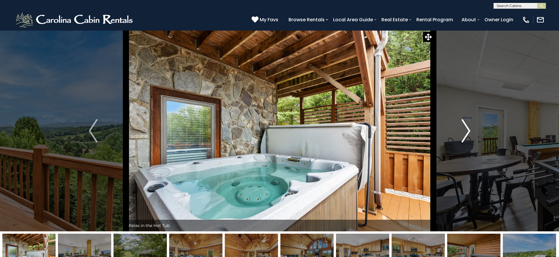
click at [468, 129] on img "Next" at bounding box center [465, 130] width 9 height 23
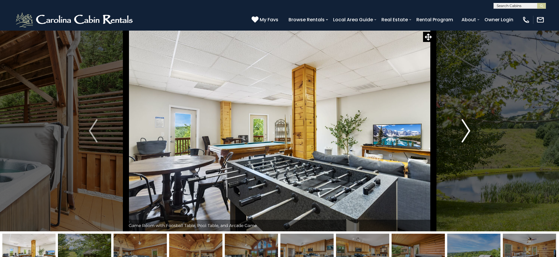
click at [468, 129] on img "Next" at bounding box center [465, 130] width 9 height 23
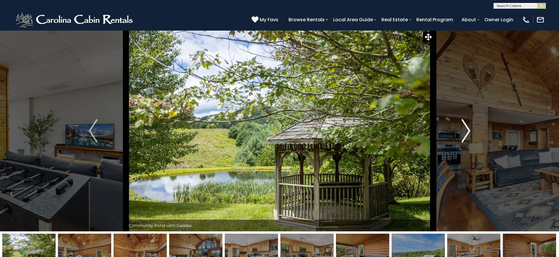
click at [468, 129] on img "Next" at bounding box center [465, 130] width 9 height 23
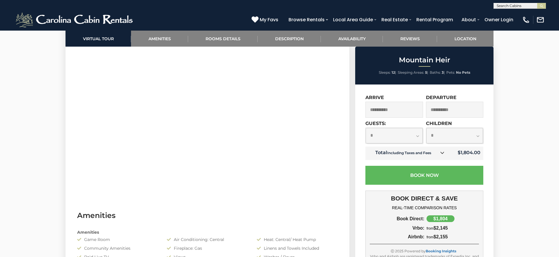
scroll to position [307, 0]
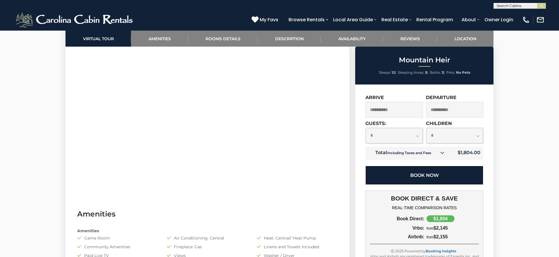
click at [427, 176] on button "Book Now" at bounding box center [424, 175] width 118 height 19
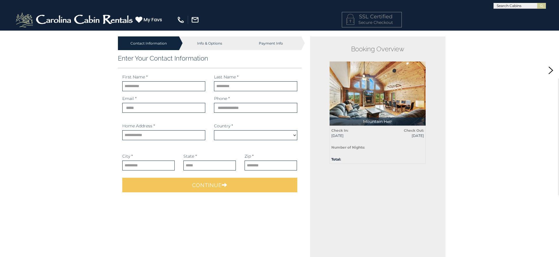
select select "*********"
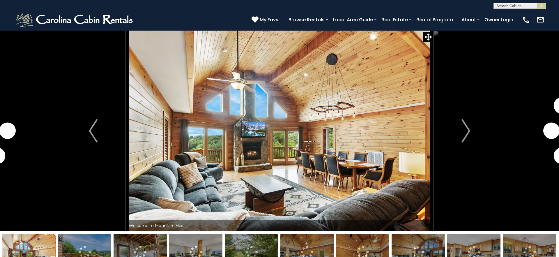
select select "*"
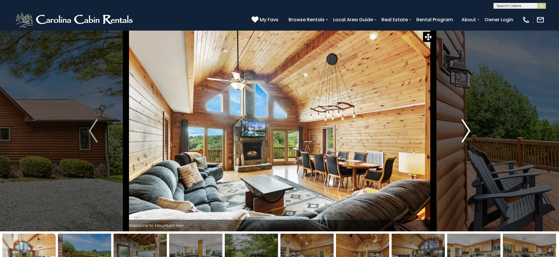
click at [468, 132] on img "Next" at bounding box center [465, 130] width 9 height 23
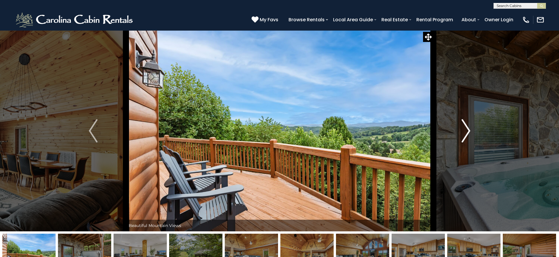
click at [468, 132] on img "Next" at bounding box center [465, 130] width 9 height 23
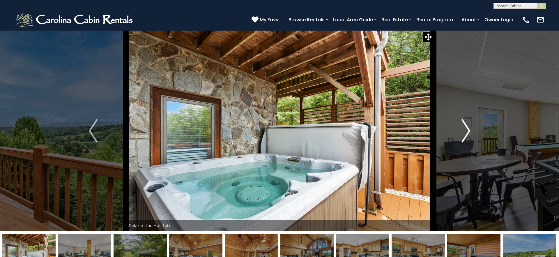
click at [468, 132] on img "Next" at bounding box center [465, 130] width 9 height 23
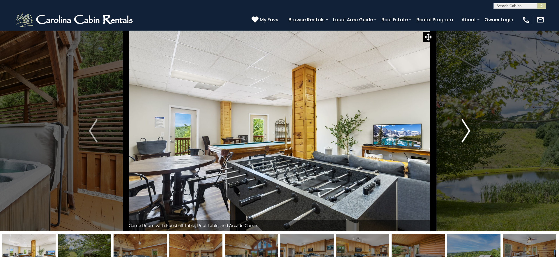
click at [468, 137] on img "Next" at bounding box center [465, 130] width 9 height 23
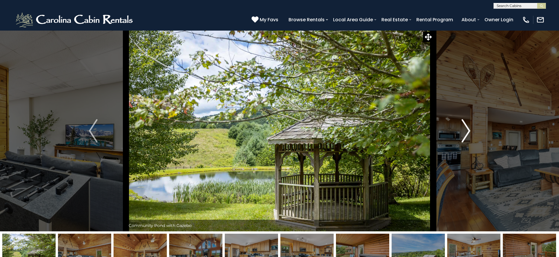
click at [468, 137] on img "Next" at bounding box center [465, 130] width 9 height 23
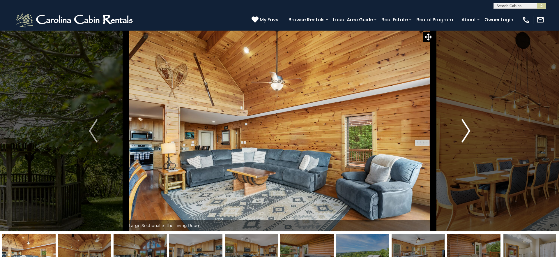
click at [468, 137] on img "Next" at bounding box center [465, 130] width 9 height 23
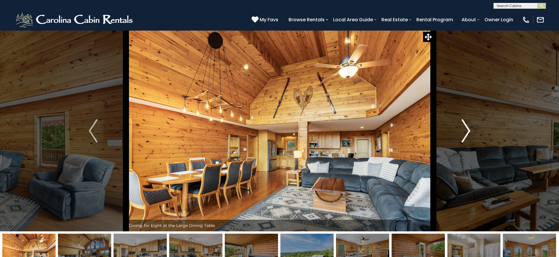
click at [472, 128] on button "Next" at bounding box center [465, 130] width 65 height 201
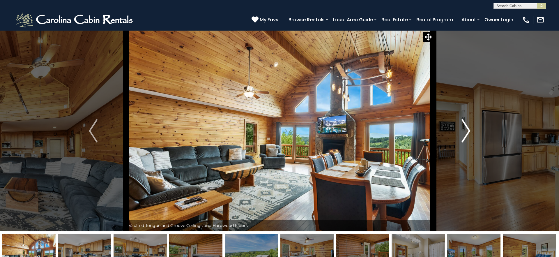
click at [472, 128] on button "Next" at bounding box center [465, 130] width 65 height 201
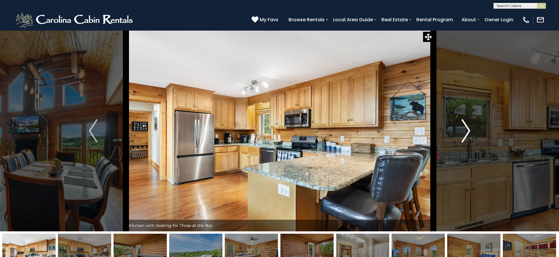
click at [472, 128] on button "Next" at bounding box center [465, 130] width 65 height 201
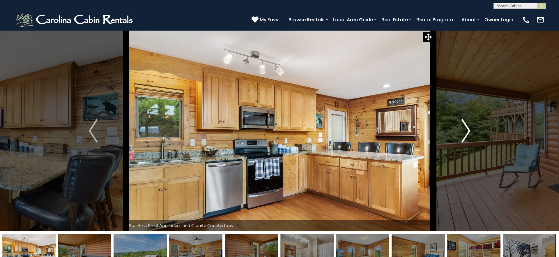
click at [472, 128] on button "Next" at bounding box center [465, 130] width 65 height 201
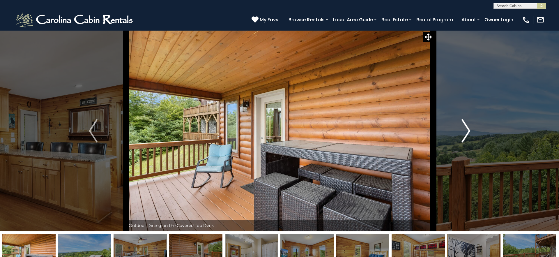
click at [472, 128] on button "Next" at bounding box center [465, 130] width 65 height 201
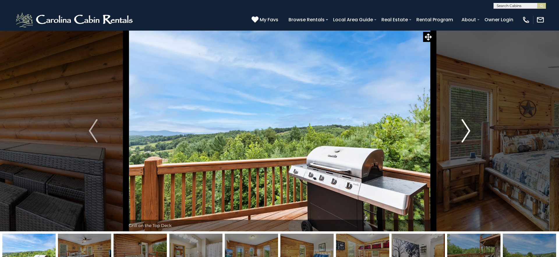
click at [472, 128] on button "Next" at bounding box center [465, 130] width 65 height 201
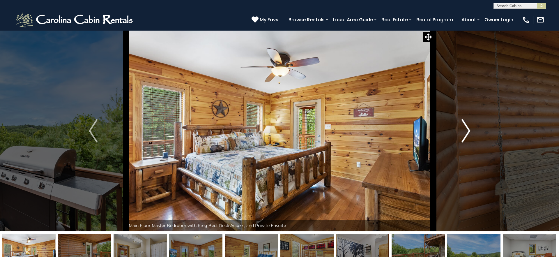
click at [472, 128] on button "Next" at bounding box center [465, 130] width 65 height 201
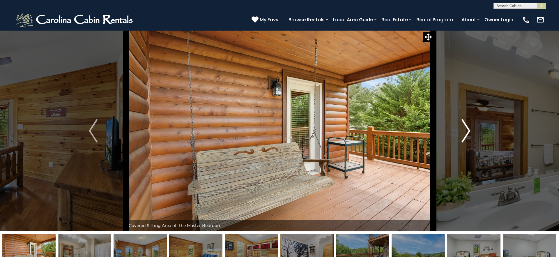
click at [472, 128] on button "Next" at bounding box center [465, 130] width 65 height 201
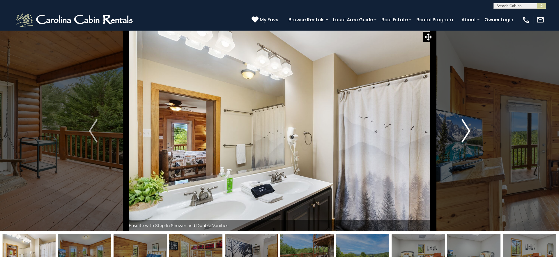
click at [472, 128] on button "Next" at bounding box center [465, 130] width 65 height 201
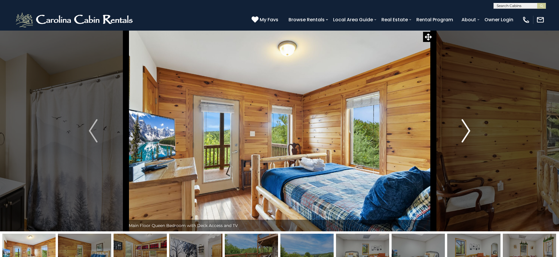
click at [472, 128] on button "Next" at bounding box center [465, 130] width 65 height 201
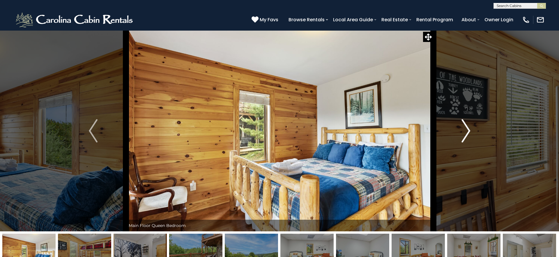
click at [472, 128] on button "Next" at bounding box center [465, 130] width 65 height 201
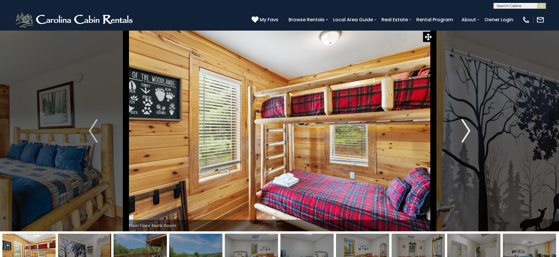
click at [472, 128] on button "Next" at bounding box center [465, 130] width 65 height 201
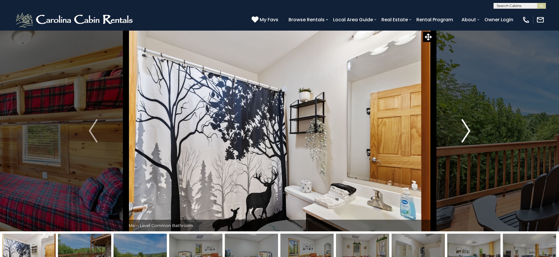
click at [472, 128] on button "Next" at bounding box center [465, 130] width 65 height 201
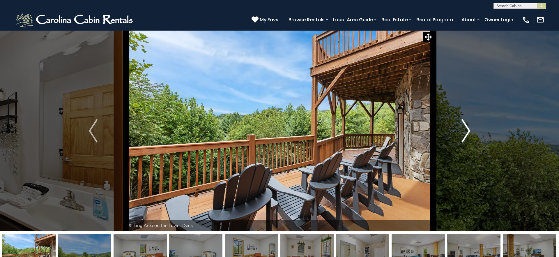
click at [472, 128] on button "Next" at bounding box center [465, 130] width 65 height 201
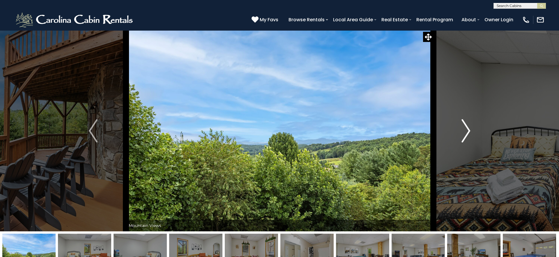
click at [472, 128] on button "Next" at bounding box center [465, 130] width 65 height 201
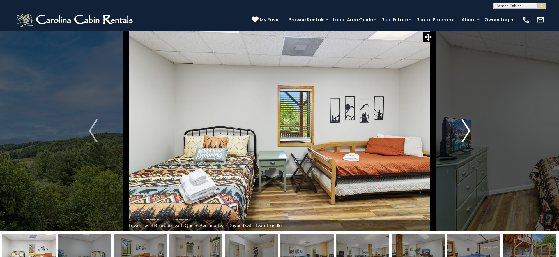
click at [472, 128] on button "Next" at bounding box center [465, 130] width 65 height 201
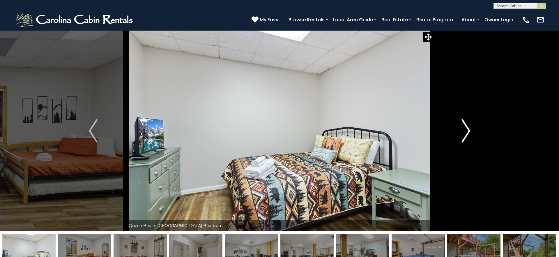
click at [472, 128] on button "Next" at bounding box center [465, 130] width 65 height 201
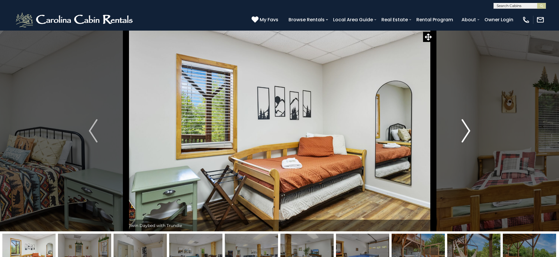
click at [472, 128] on button "Next" at bounding box center [465, 130] width 65 height 201
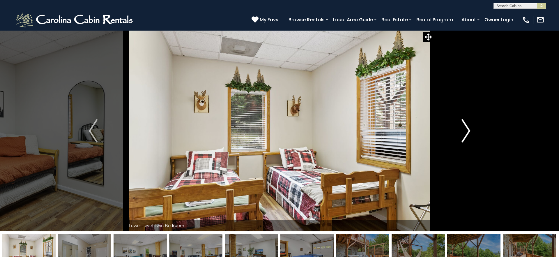
click at [472, 128] on button "Next" at bounding box center [465, 130] width 65 height 201
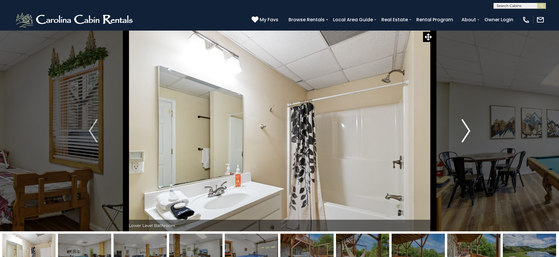
click at [472, 128] on button "Next" at bounding box center [465, 130] width 65 height 201
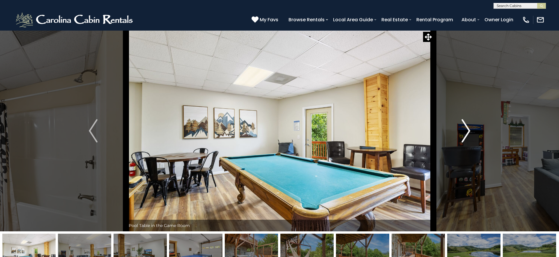
click at [472, 128] on button "Next" at bounding box center [465, 130] width 65 height 201
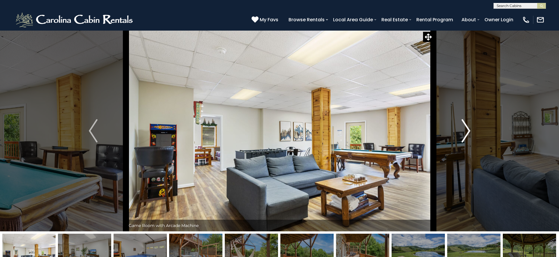
click at [472, 128] on button "Next" at bounding box center [465, 130] width 65 height 201
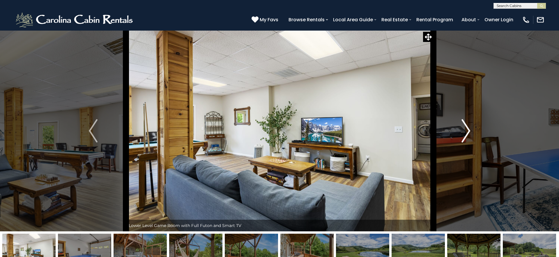
click at [472, 128] on button "Next" at bounding box center [465, 130] width 65 height 201
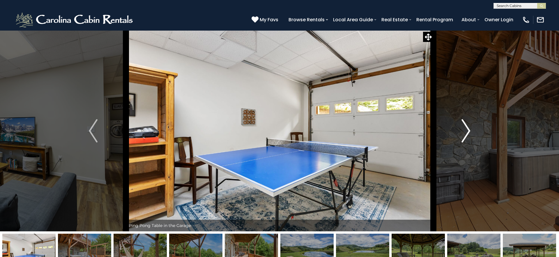
click at [472, 128] on button "Next" at bounding box center [465, 130] width 65 height 201
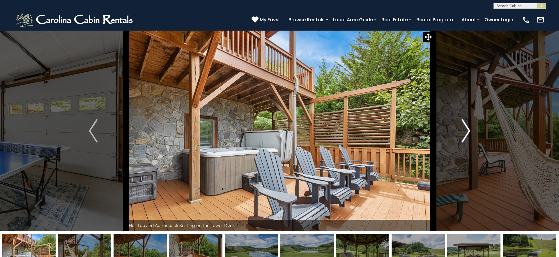
click at [466, 129] on img "Next" at bounding box center [465, 130] width 9 height 23
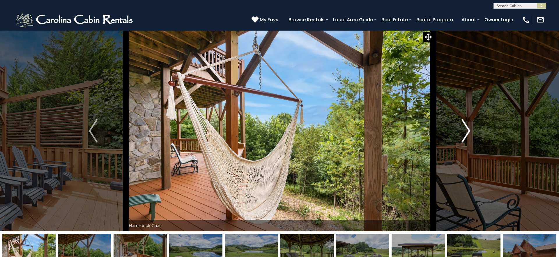
click at [466, 129] on img "Next" at bounding box center [465, 130] width 9 height 23
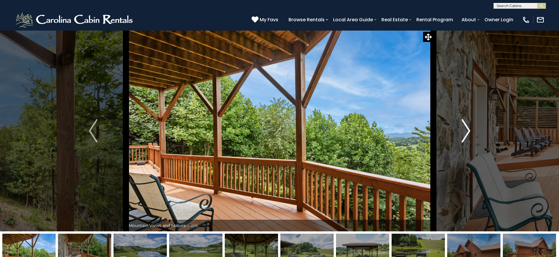
click at [466, 129] on img "Next" at bounding box center [465, 130] width 9 height 23
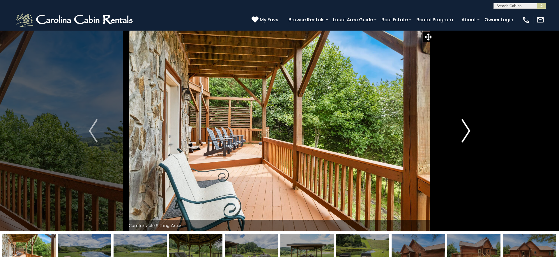
click at [466, 129] on img "Next" at bounding box center [465, 130] width 9 height 23
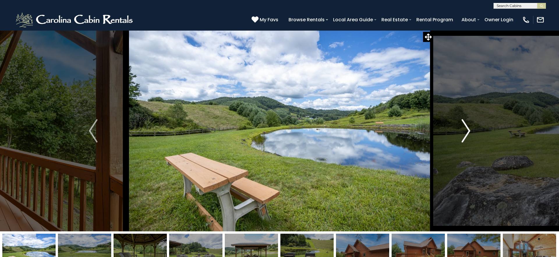
click at [466, 129] on img "Next" at bounding box center [465, 130] width 9 height 23
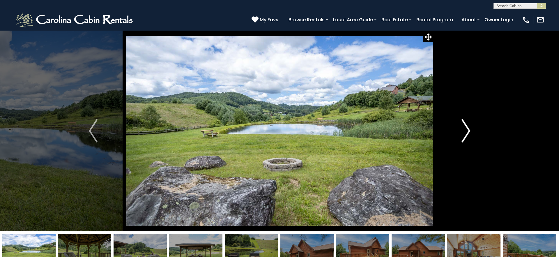
click at [466, 129] on img "Next" at bounding box center [465, 130] width 9 height 23
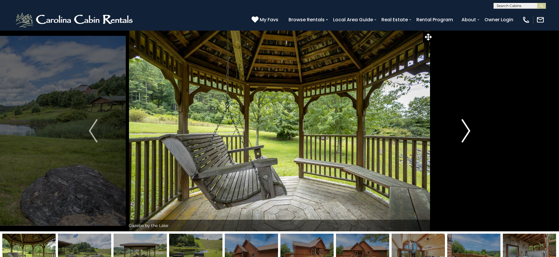
click at [466, 129] on img "Next" at bounding box center [465, 130] width 9 height 23
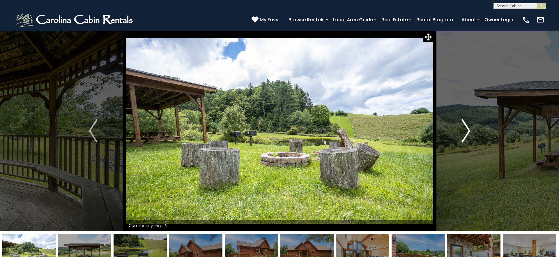
click at [466, 129] on img "Next" at bounding box center [465, 130] width 9 height 23
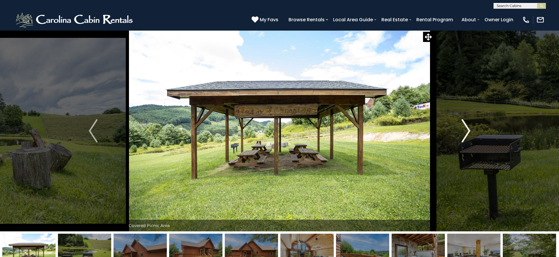
click at [466, 129] on img "Next" at bounding box center [465, 130] width 9 height 23
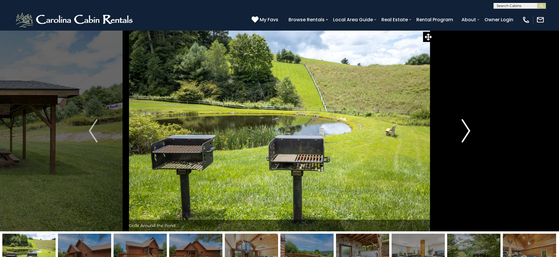
click at [466, 129] on img "Next" at bounding box center [465, 130] width 9 height 23
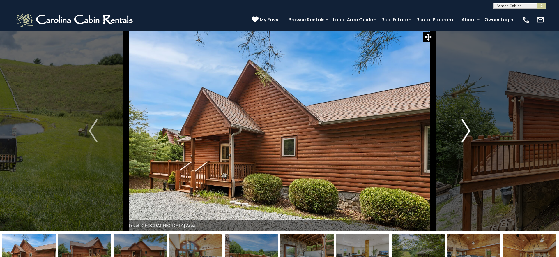
click at [466, 129] on img "Next" at bounding box center [465, 130] width 9 height 23
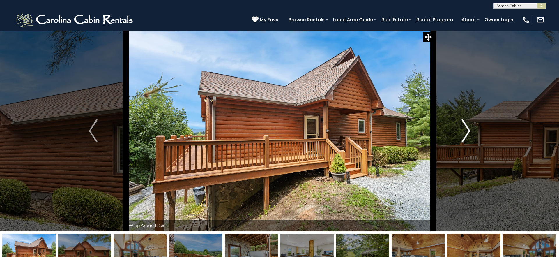
click at [466, 129] on img "Next" at bounding box center [465, 130] width 9 height 23
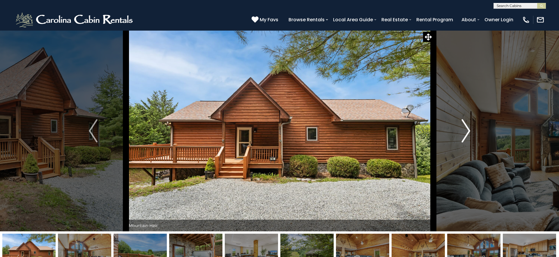
click at [466, 129] on img "Next" at bounding box center [465, 130] width 9 height 23
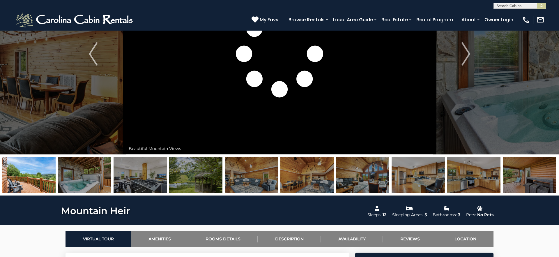
scroll to position [55, 0]
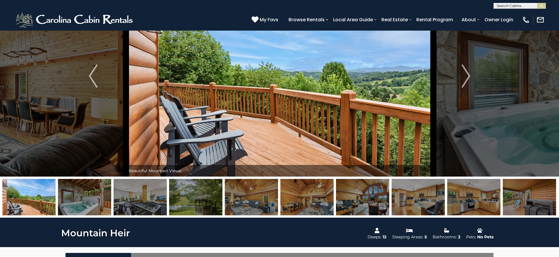
click at [365, 194] on img at bounding box center [362, 197] width 53 height 36
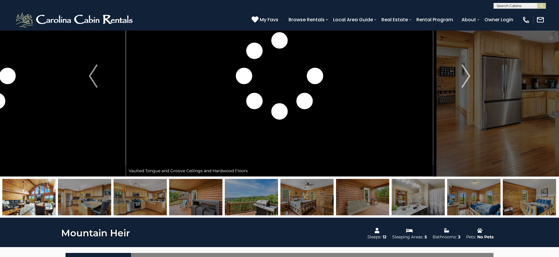
scroll to position [0, 0]
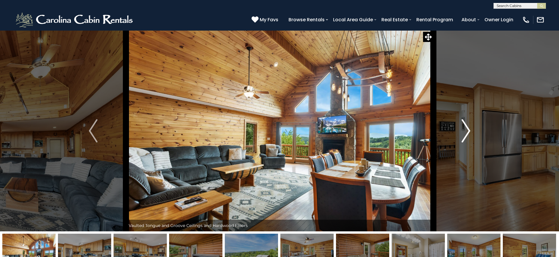
click at [468, 130] on img "Next" at bounding box center [465, 130] width 9 height 23
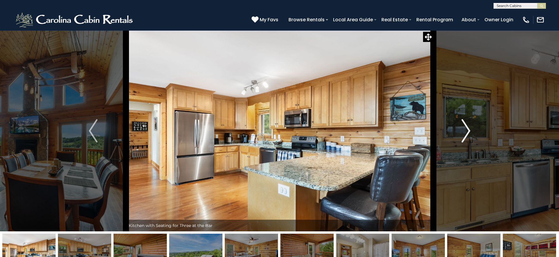
click at [468, 130] on img "Next" at bounding box center [465, 130] width 9 height 23
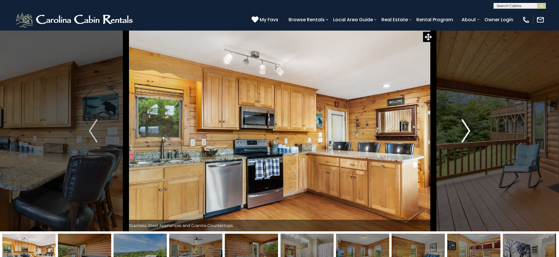
click at [468, 130] on img "Next" at bounding box center [465, 130] width 9 height 23
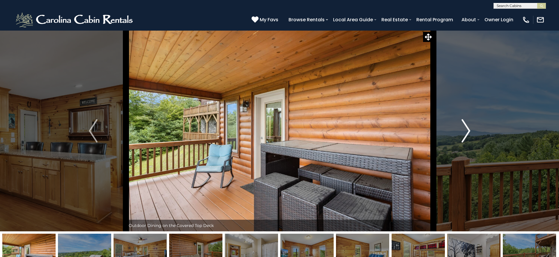
click at [468, 130] on img "Next" at bounding box center [465, 130] width 9 height 23
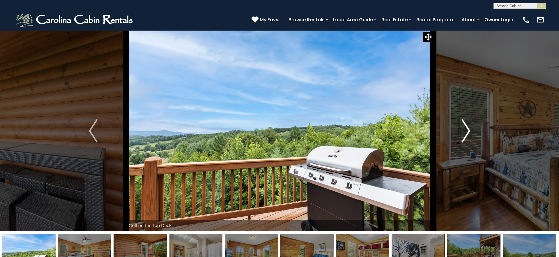
click at [468, 130] on img "Next" at bounding box center [465, 130] width 9 height 23
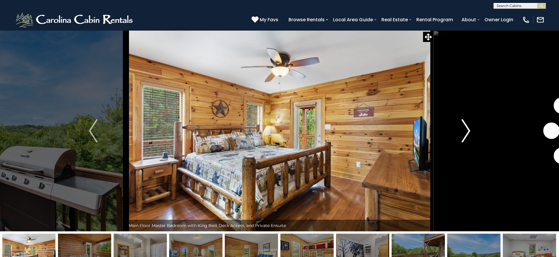
click at [468, 130] on img "Next" at bounding box center [465, 130] width 9 height 23
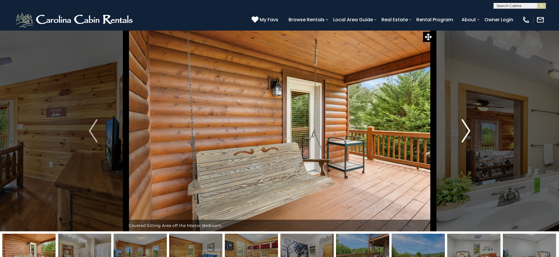
click at [468, 130] on img "Next" at bounding box center [465, 130] width 9 height 23
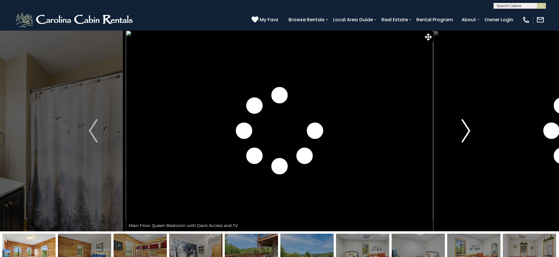
click at [468, 130] on img "Next" at bounding box center [465, 130] width 9 height 23
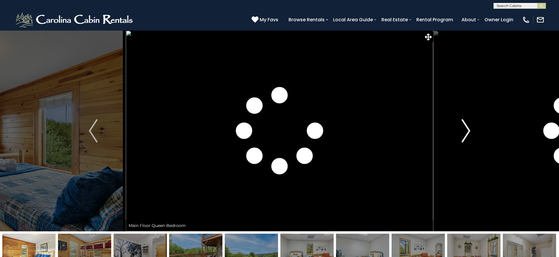
click at [468, 130] on img "Next" at bounding box center [465, 130] width 9 height 23
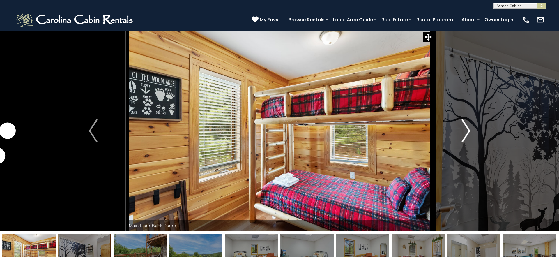
click at [468, 130] on img "Next" at bounding box center [465, 130] width 9 height 23
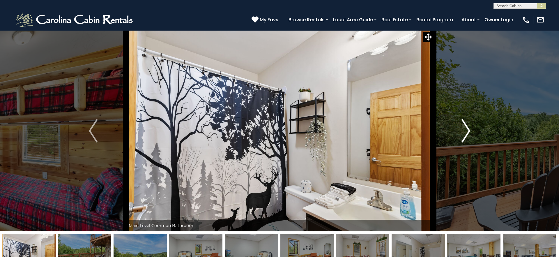
click at [468, 130] on img "Next" at bounding box center [465, 130] width 9 height 23
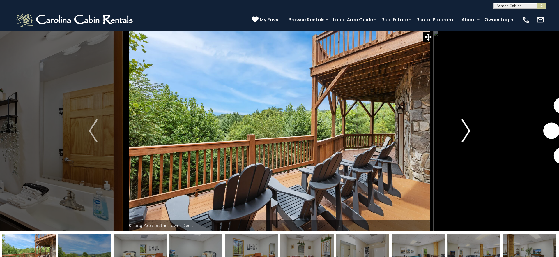
click at [468, 130] on img "Next" at bounding box center [465, 130] width 9 height 23
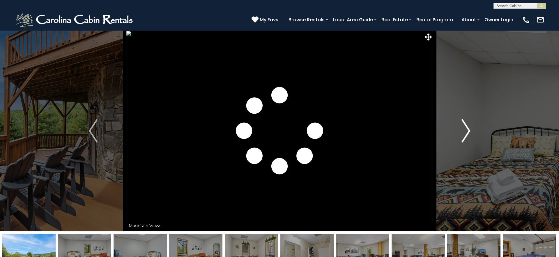
click at [468, 130] on img "Next" at bounding box center [465, 130] width 9 height 23
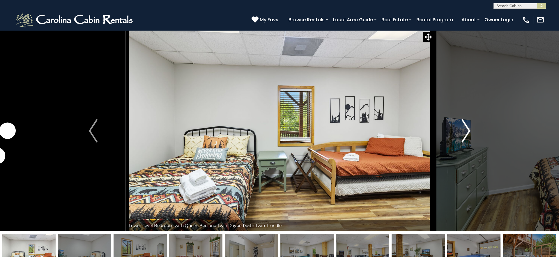
click at [468, 130] on img "Next" at bounding box center [465, 130] width 9 height 23
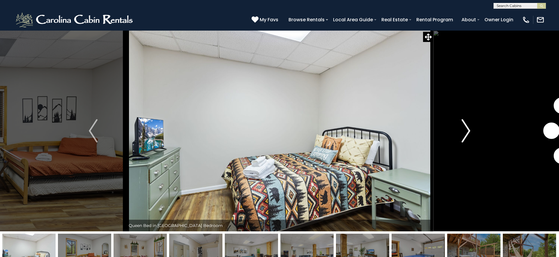
click at [468, 130] on img "Next" at bounding box center [465, 130] width 9 height 23
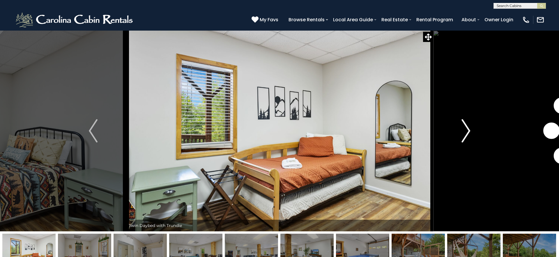
click at [468, 130] on img "Next" at bounding box center [465, 130] width 9 height 23
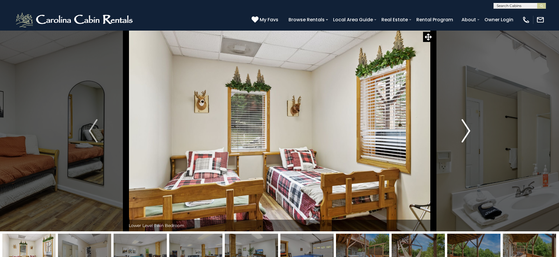
click at [468, 130] on img "Next" at bounding box center [465, 130] width 9 height 23
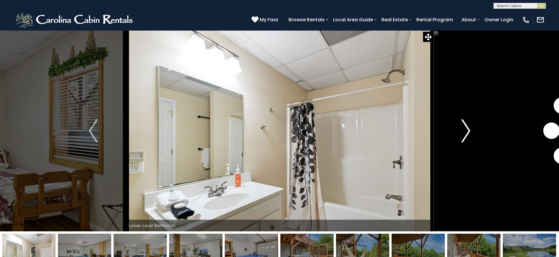
click at [468, 130] on img "Next" at bounding box center [465, 130] width 9 height 23
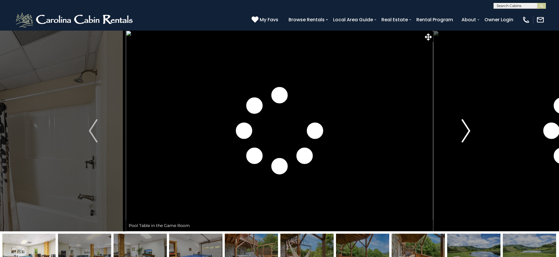
click at [468, 130] on img "Next" at bounding box center [465, 130] width 9 height 23
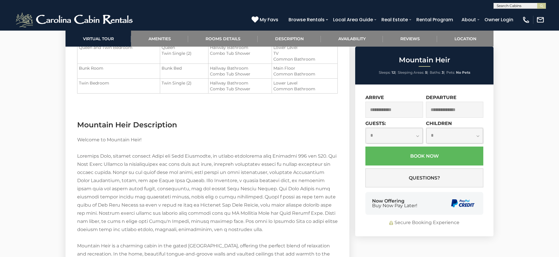
scroll to position [949, 0]
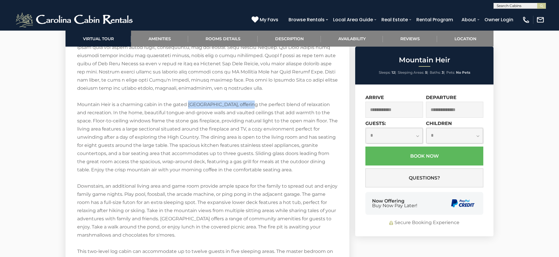
drag, startPoint x: 254, startPoint y: 104, endPoint x: 189, endPoint y: 104, distance: 65.2
click at [189, 104] on div "Welcome to Mountain Heir! [GEOGRAPHIC_DATA] is a charming cabin in the gated [G…" at bounding box center [207, 206] width 260 height 424
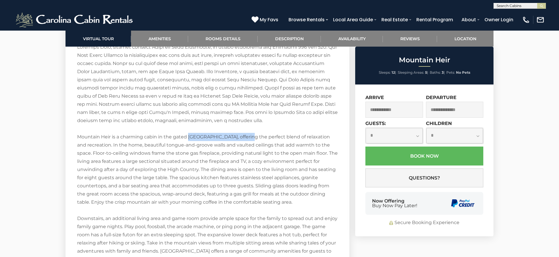
scroll to position [911, 0]
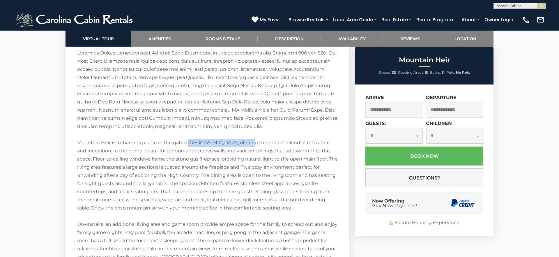
copy div "[GEOGRAPHIC_DATA],"
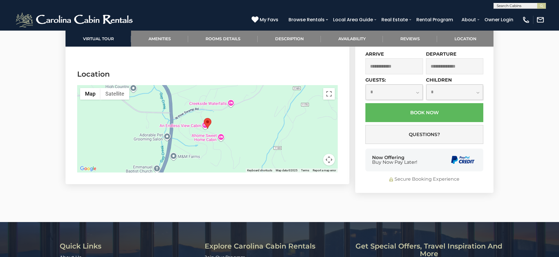
scroll to position [1552, 0]
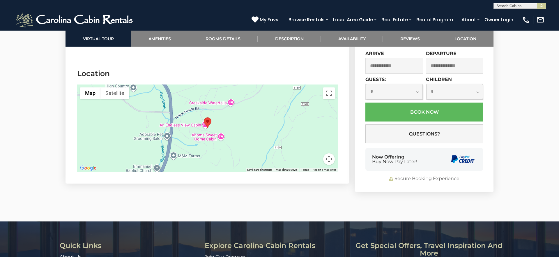
click at [332, 159] on button "Map camera controls" at bounding box center [329, 159] width 12 height 12
click at [315, 159] on button "Zoom out" at bounding box center [314, 159] width 12 height 12
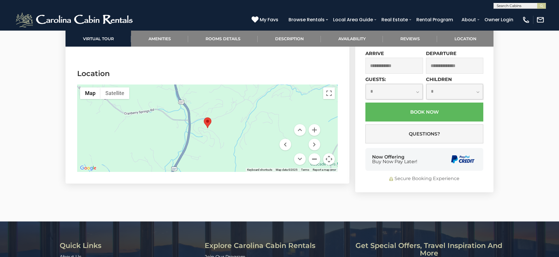
click at [315, 159] on button "Zoom out" at bounding box center [314, 159] width 12 height 12
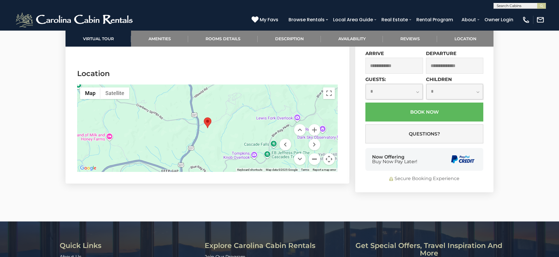
click at [315, 159] on button "Zoom out" at bounding box center [314, 159] width 12 height 12
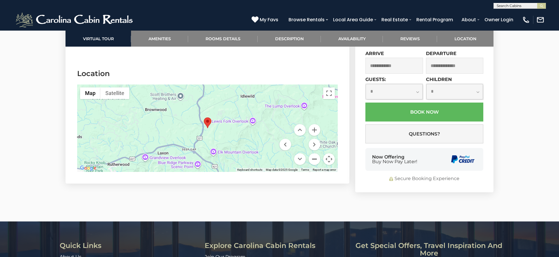
click at [315, 159] on button "Zoom out" at bounding box center [314, 159] width 12 height 12
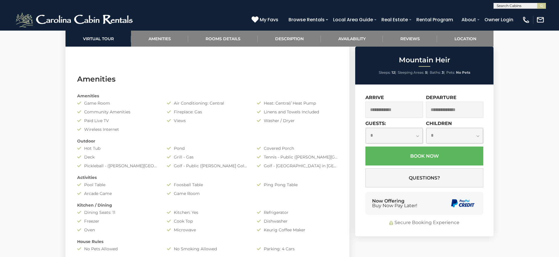
scroll to position [0, 0]
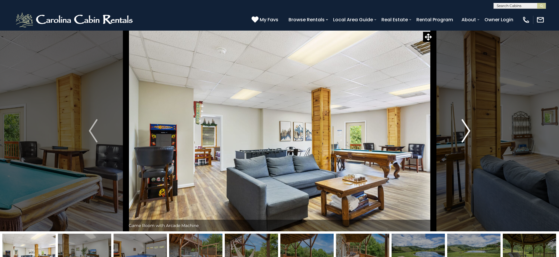
click at [468, 128] on img "Next" at bounding box center [465, 130] width 9 height 23
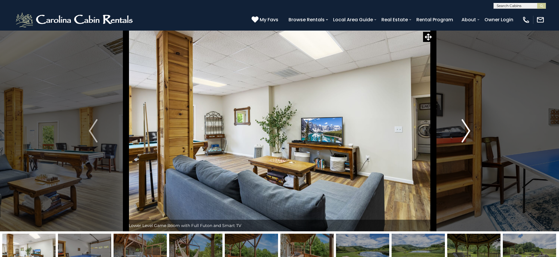
click at [468, 128] on img "Next" at bounding box center [465, 130] width 9 height 23
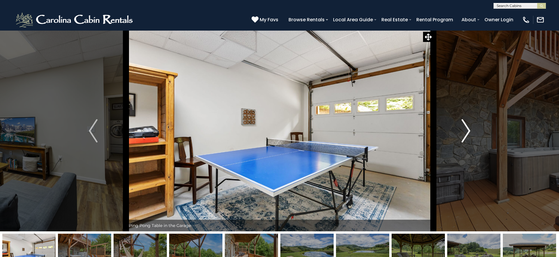
click at [468, 128] on img "Next" at bounding box center [465, 130] width 9 height 23
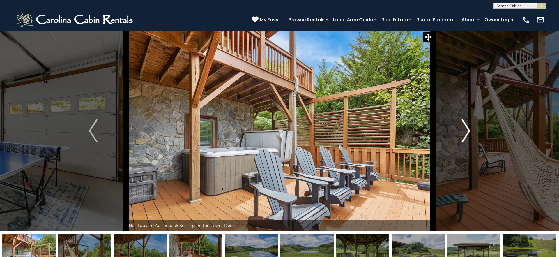
click at [468, 128] on img "Next" at bounding box center [465, 130] width 9 height 23
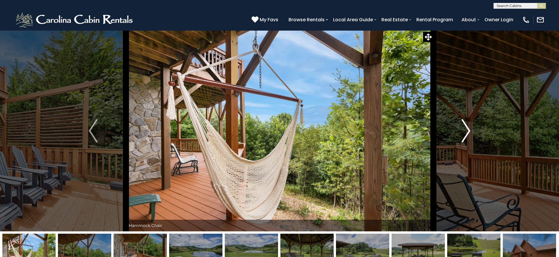
click at [468, 128] on img "Next" at bounding box center [465, 130] width 9 height 23
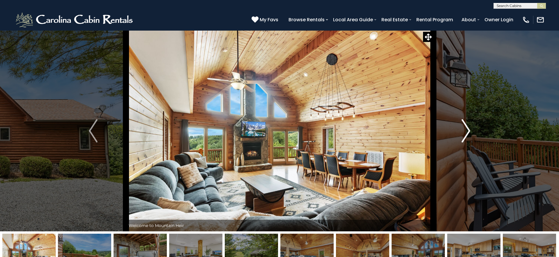
click at [464, 130] on img "Next" at bounding box center [465, 130] width 9 height 23
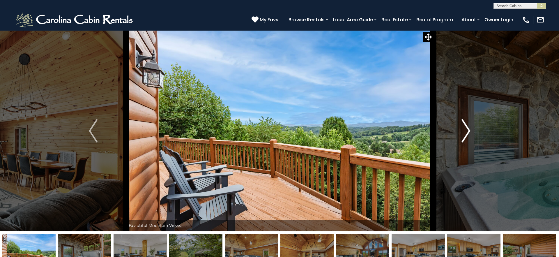
click at [464, 130] on img "Next" at bounding box center [465, 130] width 9 height 23
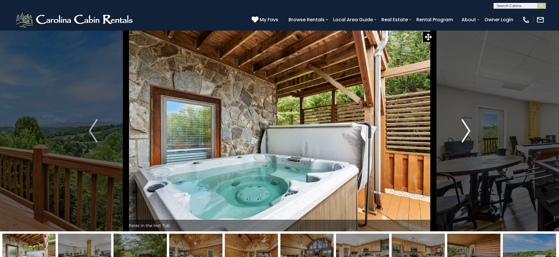
click at [464, 130] on img "Next" at bounding box center [465, 130] width 9 height 23
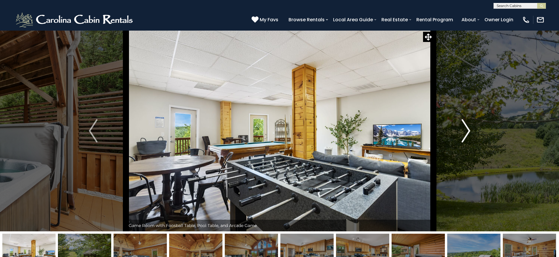
click at [461, 131] on img "Next" at bounding box center [465, 130] width 9 height 23
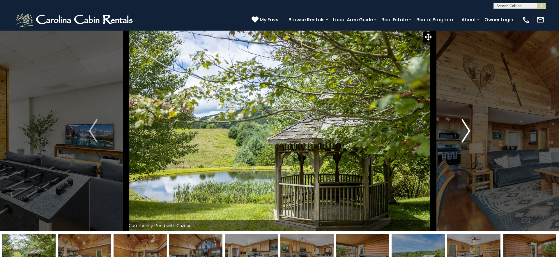
click at [461, 131] on img "Next" at bounding box center [465, 130] width 9 height 23
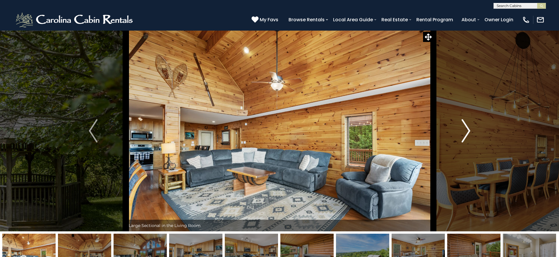
click at [461, 131] on img "Next" at bounding box center [465, 130] width 9 height 23
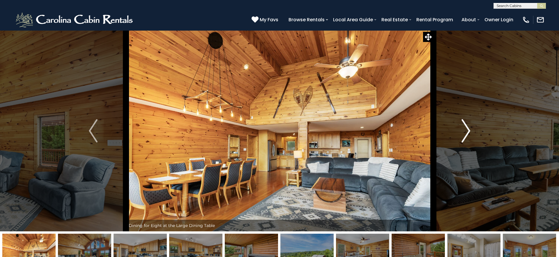
click at [461, 131] on img "Next" at bounding box center [465, 130] width 9 height 23
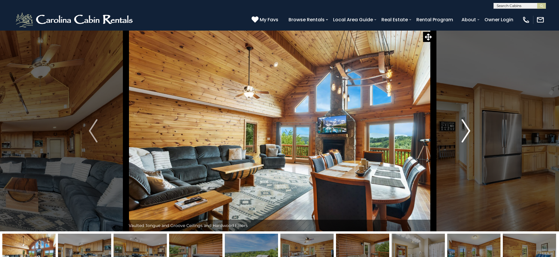
click at [461, 131] on img "Next" at bounding box center [465, 130] width 9 height 23
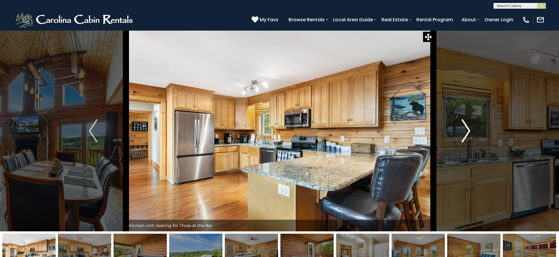
click at [461, 131] on img "Next" at bounding box center [465, 130] width 9 height 23
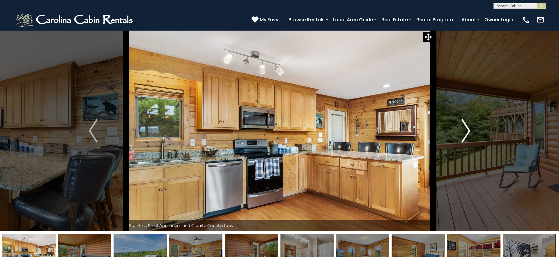
click at [461, 131] on img "Next" at bounding box center [465, 130] width 9 height 23
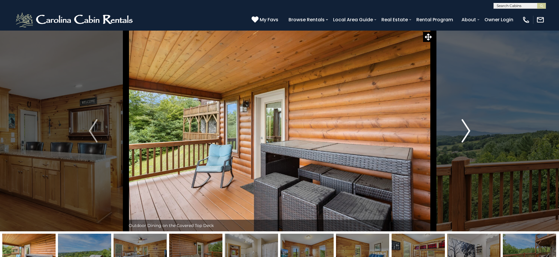
click at [461, 131] on img "Next" at bounding box center [465, 130] width 9 height 23
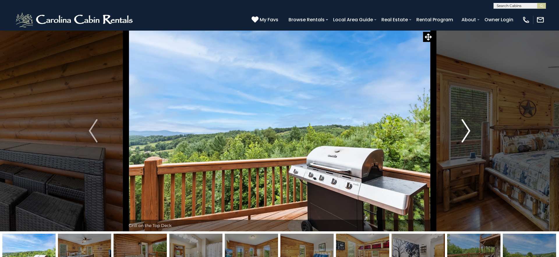
click at [461, 131] on img "Next" at bounding box center [465, 130] width 9 height 23
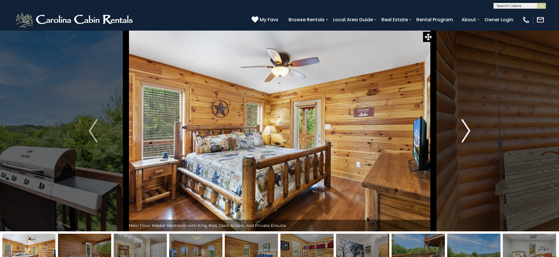
click at [461, 131] on img "Next" at bounding box center [465, 130] width 9 height 23
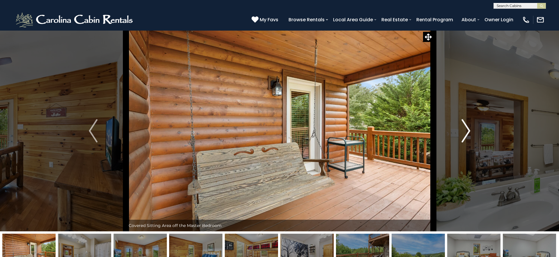
click at [461, 131] on img "Next" at bounding box center [465, 130] width 9 height 23
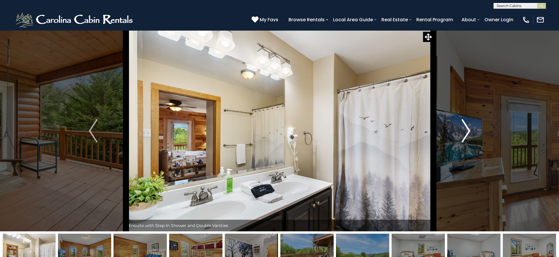
click at [461, 131] on img "Next" at bounding box center [465, 130] width 9 height 23
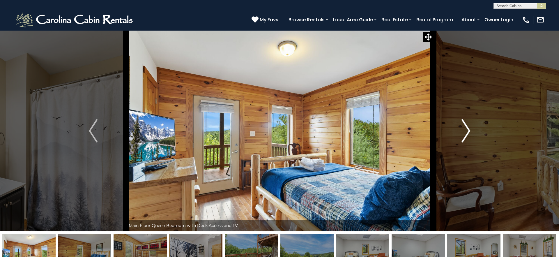
click at [461, 131] on img "Next" at bounding box center [465, 130] width 9 height 23
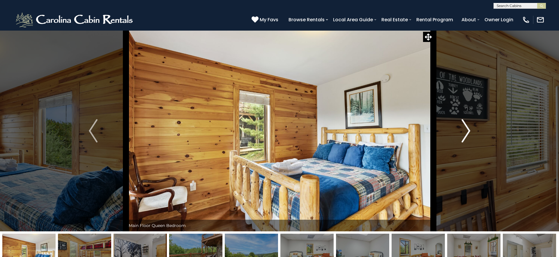
click at [461, 131] on img "Next" at bounding box center [465, 130] width 9 height 23
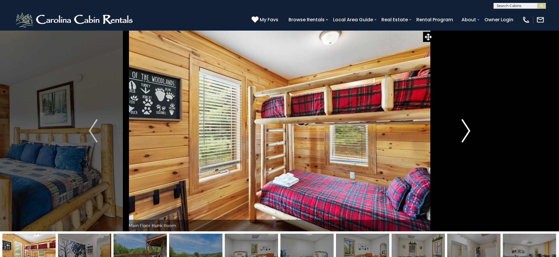
click at [461, 131] on img "Next" at bounding box center [465, 130] width 9 height 23
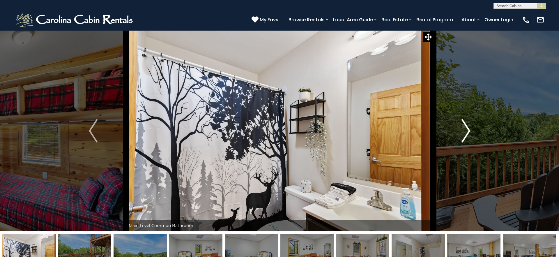
click at [461, 131] on img "Next" at bounding box center [465, 130] width 9 height 23
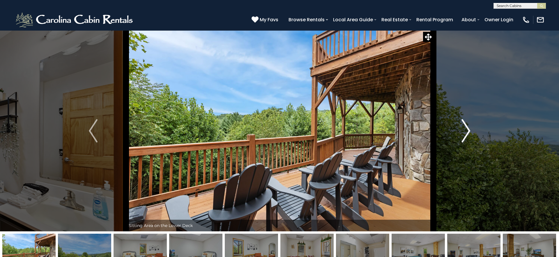
click at [461, 131] on img "Next" at bounding box center [465, 130] width 9 height 23
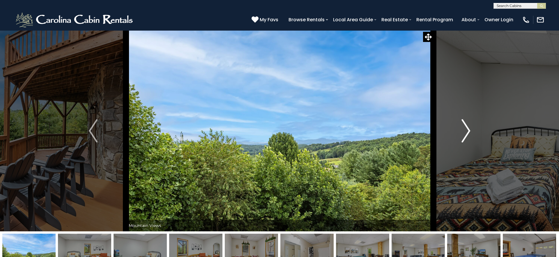
click at [461, 131] on img "Next" at bounding box center [465, 130] width 9 height 23
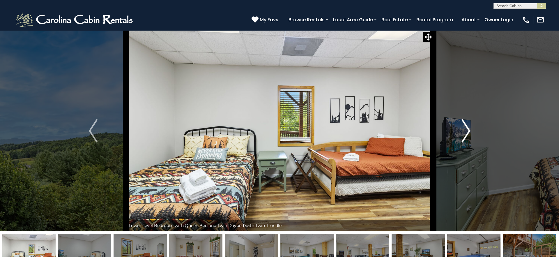
click at [461, 131] on img "Next" at bounding box center [465, 130] width 9 height 23
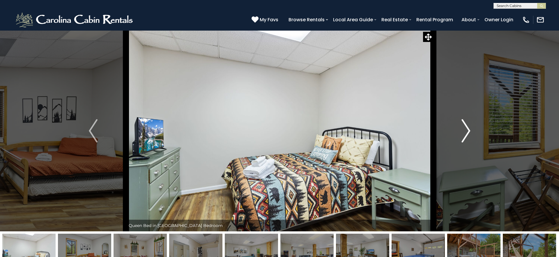
click at [461, 131] on img "Next" at bounding box center [465, 130] width 9 height 23
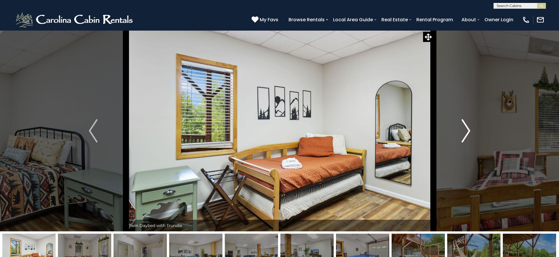
click at [461, 131] on img "Next" at bounding box center [465, 130] width 9 height 23
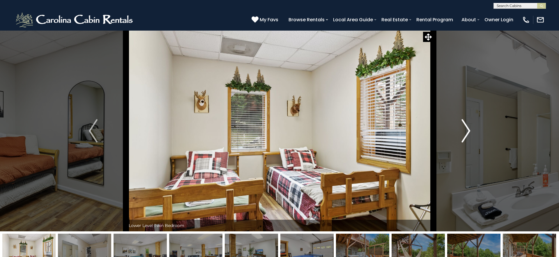
click at [461, 131] on img "Next" at bounding box center [465, 130] width 9 height 23
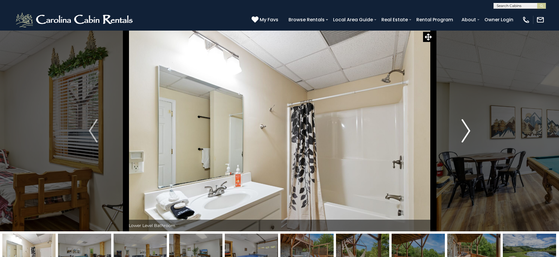
click at [461, 131] on img "Next" at bounding box center [465, 130] width 9 height 23
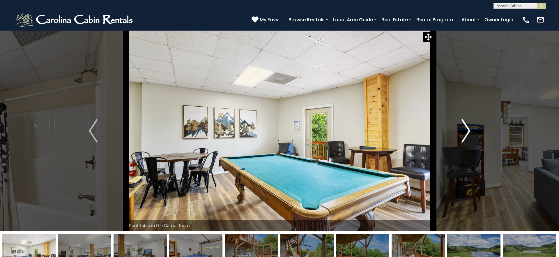
click at [461, 131] on img "Next" at bounding box center [465, 130] width 9 height 23
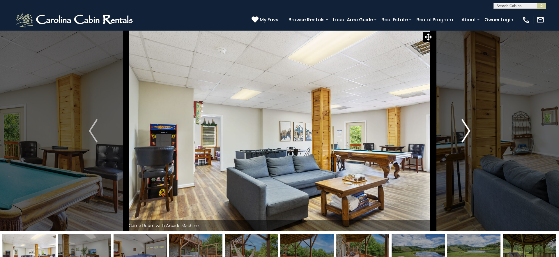
click at [461, 131] on img "Next" at bounding box center [465, 130] width 9 height 23
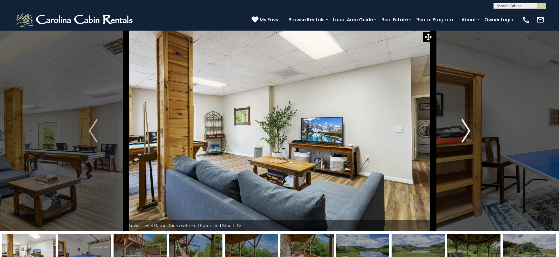
click at [461, 131] on img "Next" at bounding box center [465, 130] width 9 height 23
